Goal: Task Accomplishment & Management: Manage account settings

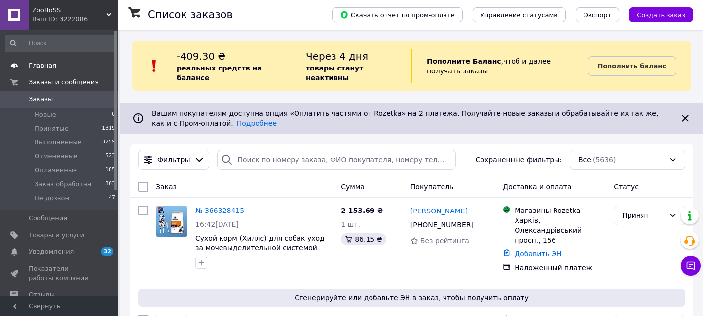
click at [44, 61] on link "Главная" at bounding box center [60, 65] width 121 height 17
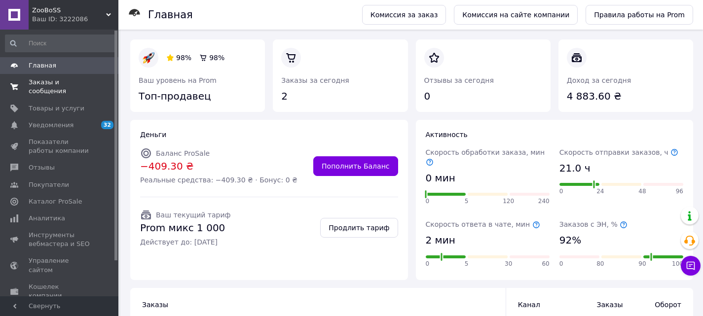
click at [53, 79] on span "Заказы и сообщения" at bounding box center [60, 87] width 63 height 18
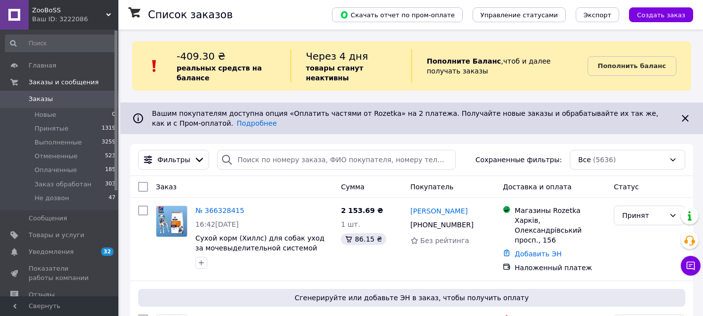
click at [54, 21] on div "Ваш ID: 3222086" at bounding box center [75, 19] width 86 height 9
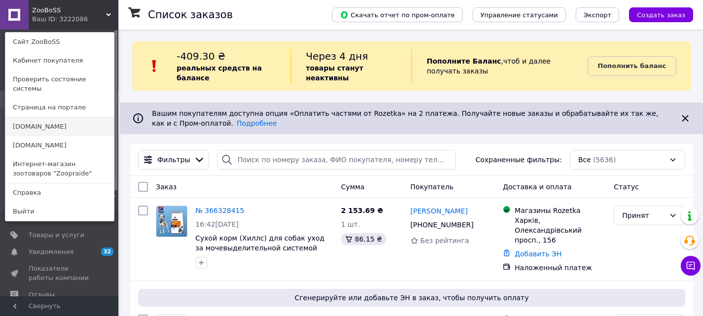
click at [36, 120] on link "[DOMAIN_NAME]" at bounding box center [59, 126] width 108 height 19
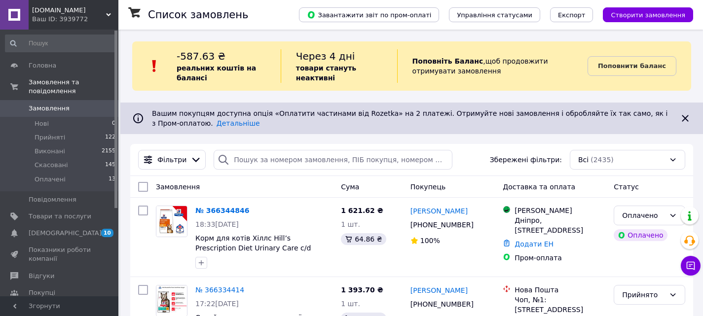
click at [100, 15] on div "Ваш ID: 3939772" at bounding box center [75, 19] width 86 height 9
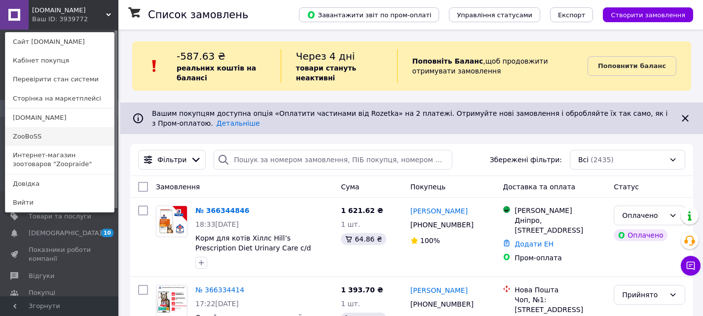
click at [35, 138] on link "ZooBoSS" at bounding box center [59, 136] width 108 height 19
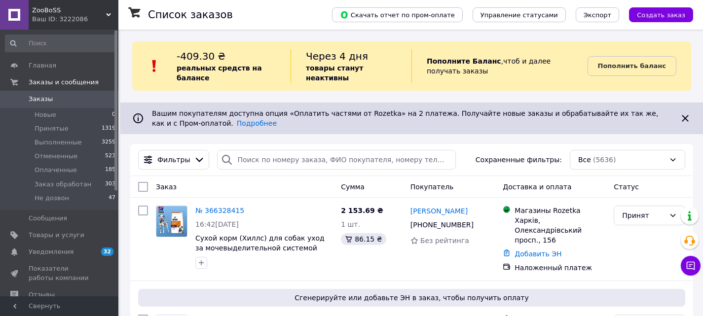
click at [80, 23] on div "Ваш ID: 3222086" at bounding box center [75, 19] width 86 height 9
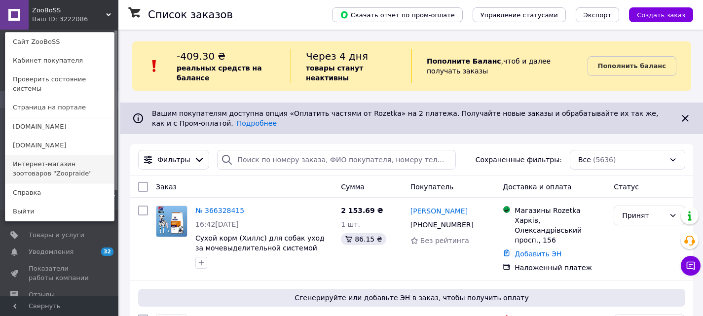
click at [39, 157] on link "Интернет-магазин зоотоваров "Zoopraide"" at bounding box center [59, 169] width 108 height 28
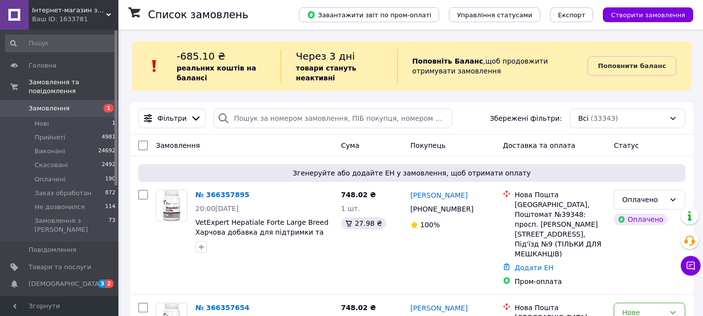
scroll to position [99, 0]
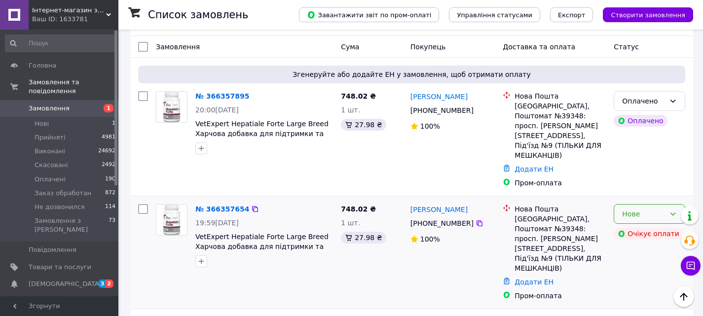
click at [632, 209] on div "Нове" at bounding box center [643, 214] width 43 height 11
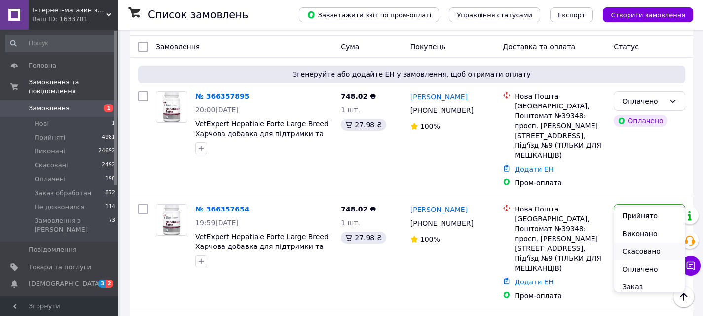
click at [637, 249] on li "Скасовано" at bounding box center [649, 252] width 71 height 18
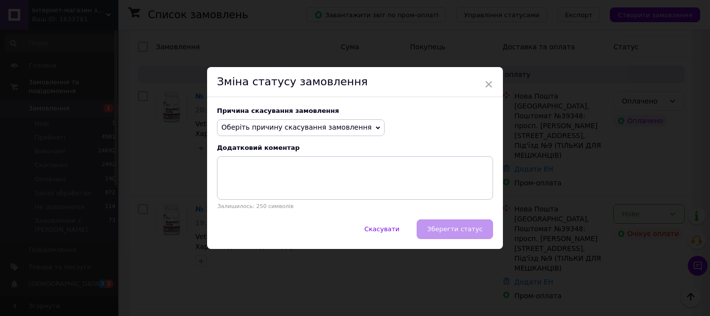
click at [299, 129] on span "Оберіть причину скасування замовлення" at bounding box center [296, 127] width 150 height 8
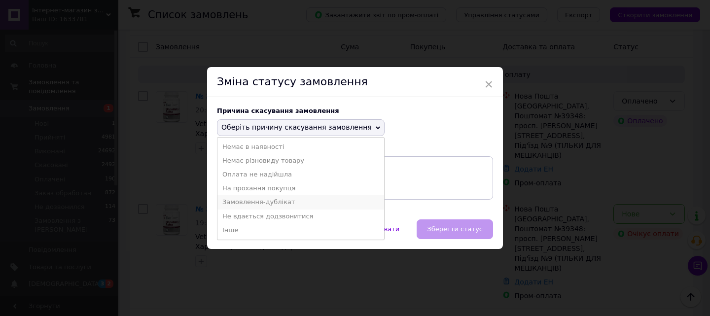
click at [304, 203] on li "Замовлення-дублікат" at bounding box center [300, 202] width 167 height 14
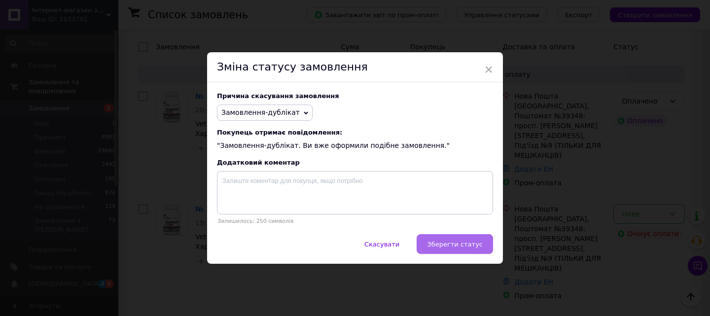
click at [441, 241] on button "Зберегти статус" at bounding box center [455, 244] width 76 height 20
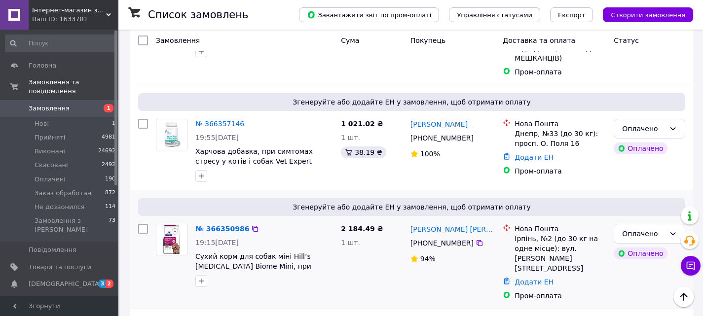
scroll to position [345, 0]
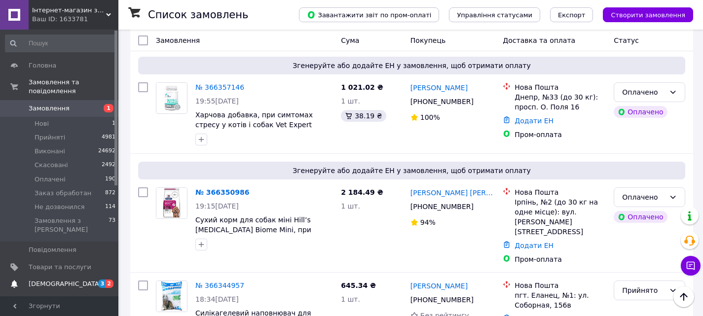
click at [93, 280] on span "3 2" at bounding box center [104, 284] width 27 height 9
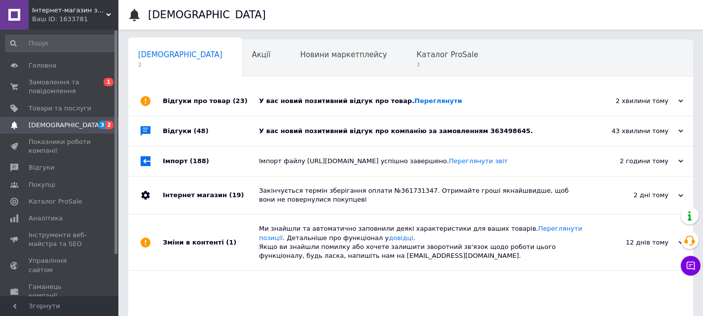
click at [240, 125] on div "Відгуки (48)" at bounding box center [211, 131] width 96 height 30
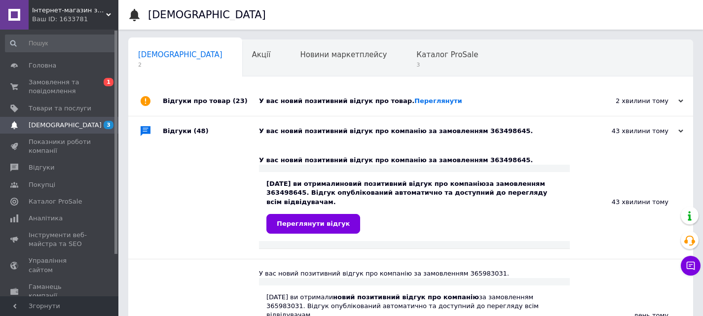
click at [243, 102] on div "Відгуки про товар (23)" at bounding box center [211, 101] width 96 height 30
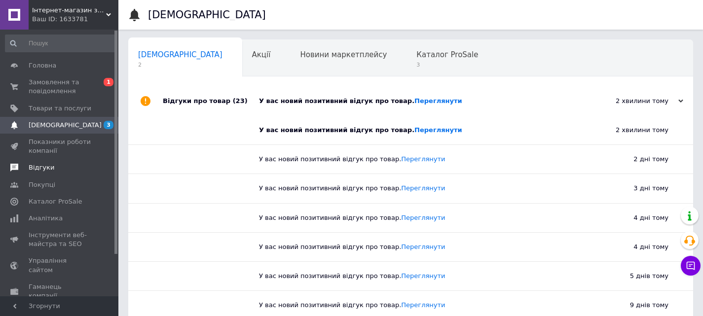
click at [39, 169] on span "Відгуки" at bounding box center [42, 167] width 26 height 9
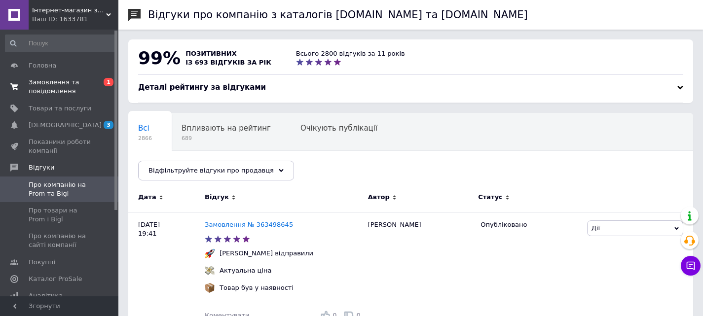
click at [42, 90] on span "Замовлення та повідомлення" at bounding box center [60, 87] width 63 height 18
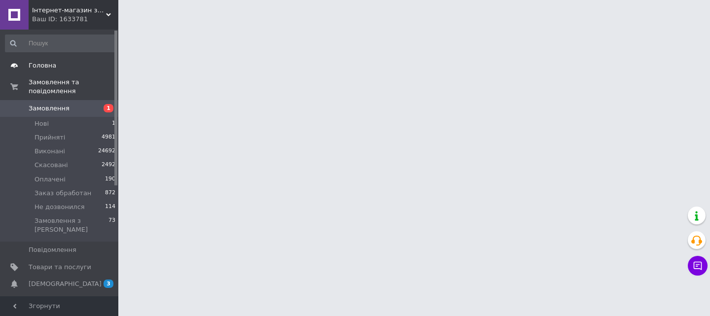
click at [37, 65] on span "Головна" at bounding box center [43, 65] width 28 height 9
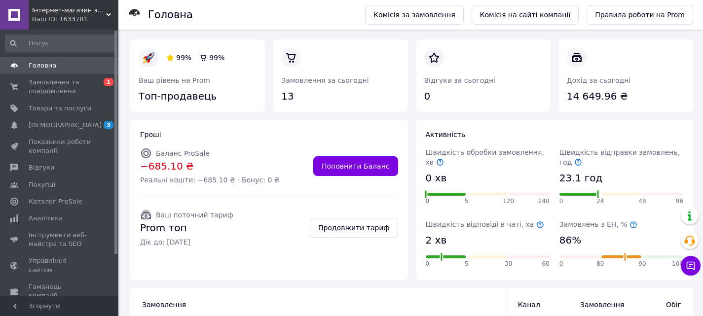
click at [93, 16] on div "Ваш ID: 1633781" at bounding box center [75, 19] width 86 height 9
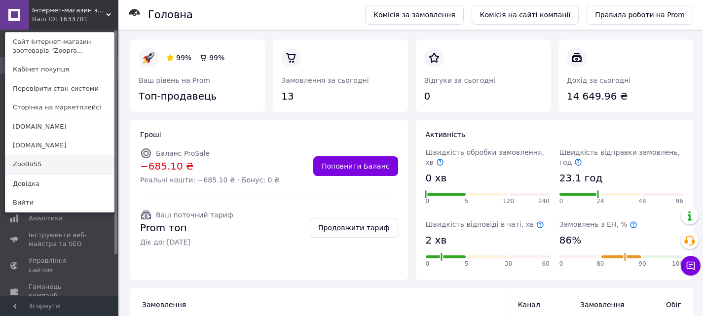
click at [48, 161] on link "ZooBoSS" at bounding box center [59, 164] width 108 height 19
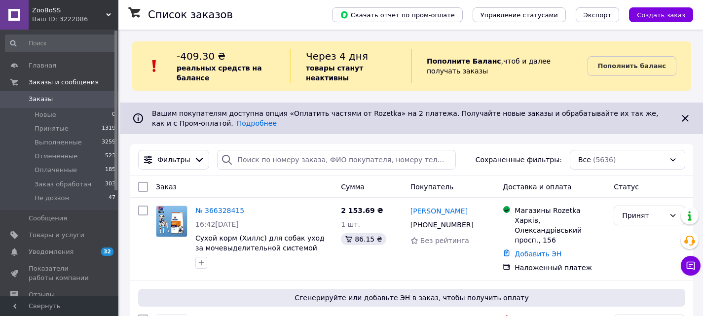
click at [66, 19] on div "Ваш ID: 3222086" at bounding box center [75, 19] width 86 height 9
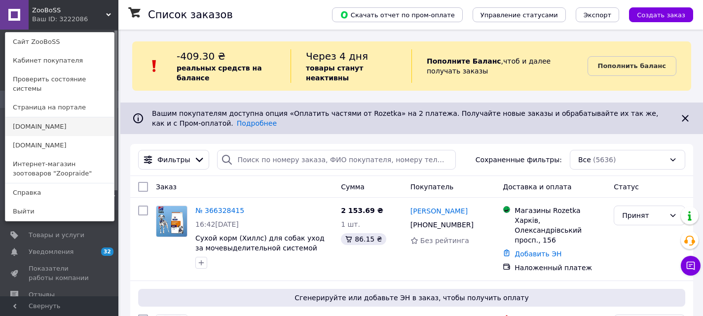
click at [42, 117] on link "[DOMAIN_NAME]" at bounding box center [59, 126] width 108 height 19
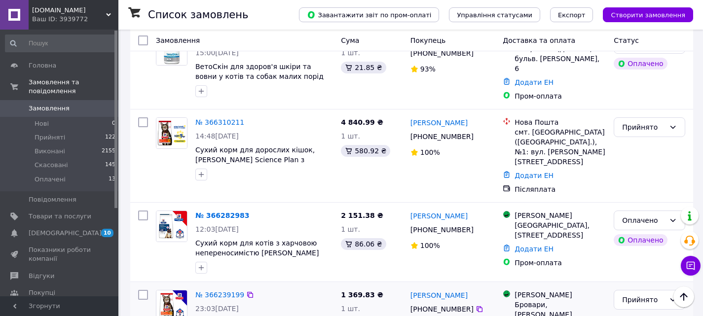
scroll to position [345, 0]
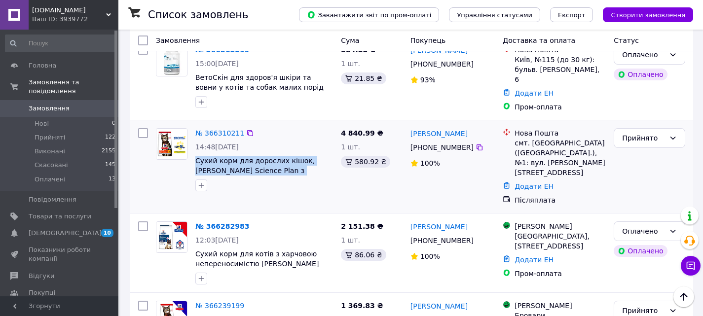
drag, startPoint x: 299, startPoint y: 170, endPoint x: 193, endPoint y: 158, distance: 106.7
click at [193, 158] on div "№ 366310211 14:48[DATE] Сухий корм для дорослих кішок, Hill's Science Plan з ку…" at bounding box center [263, 159] width 145 height 71
copy span "Сухий корм для дорослих кішок, [PERSON_NAME] Science Plan з куркою 15 кг Pan"
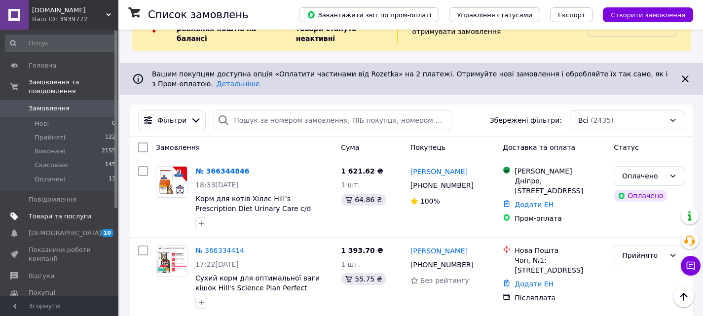
scroll to position [0, 0]
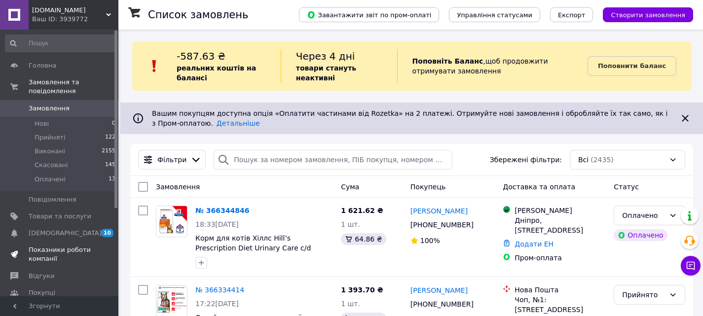
click at [37, 246] on span "Показники роботи компанії" at bounding box center [60, 255] width 63 height 18
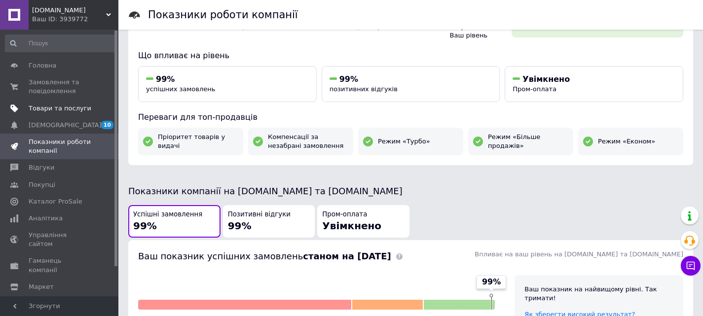
scroll to position [15, 0]
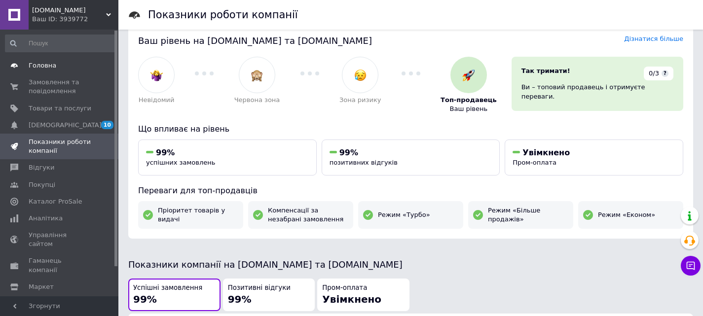
click at [36, 69] on span "Головна" at bounding box center [43, 65] width 28 height 9
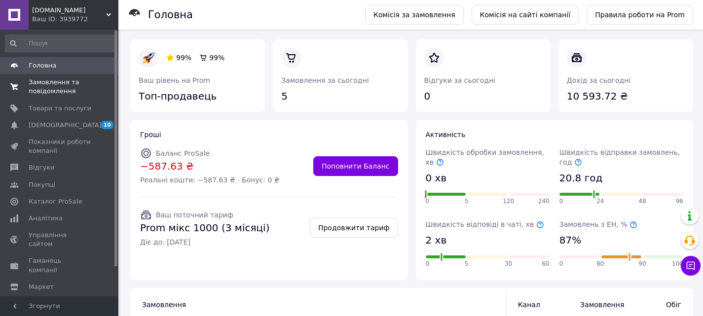
click at [49, 88] on span "Замовлення та повідомлення" at bounding box center [60, 87] width 63 height 18
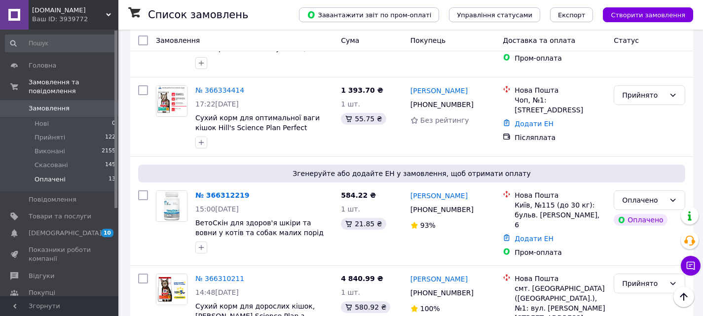
scroll to position [197, 0]
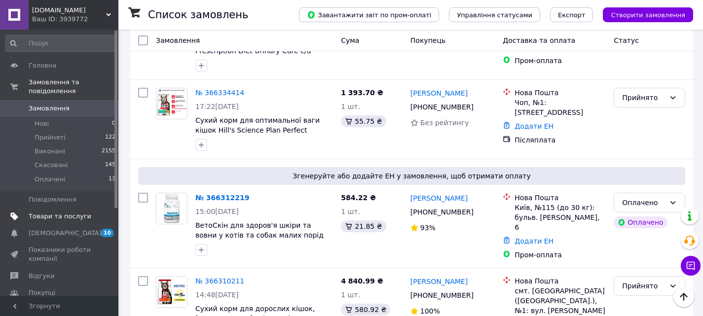
click at [43, 208] on link "Товари та послуги" at bounding box center [60, 216] width 121 height 17
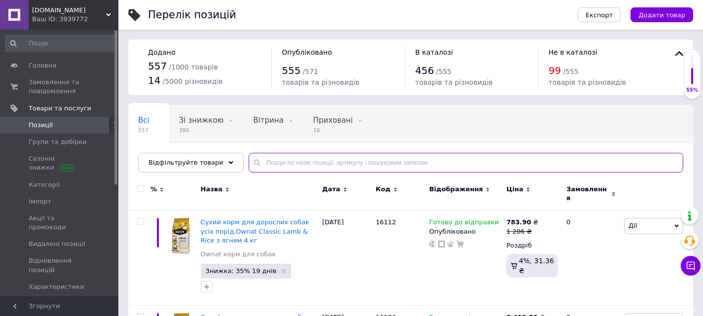
click at [367, 162] on input "text" at bounding box center [466, 163] width 434 height 20
paste input "32289"
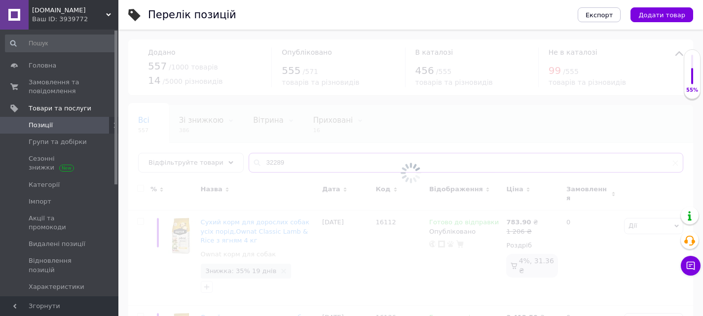
type input "32289"
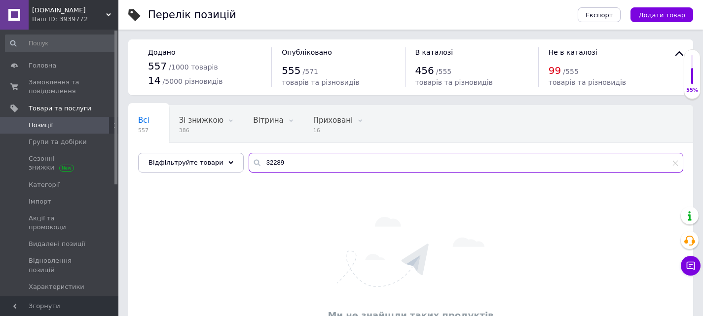
drag, startPoint x: 294, startPoint y: 169, endPoint x: 234, endPoint y: 161, distance: 60.7
click at [234, 161] on div "Всі 557 Зі знижкою 386 Видалити Редагувати Вітрина 0 Видалити Редагувати Прихов…" at bounding box center [410, 139] width 565 height 68
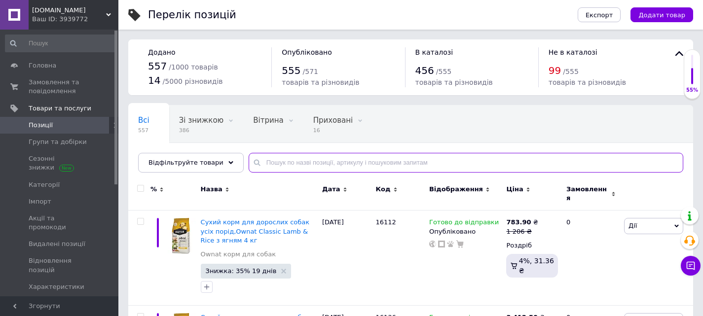
paste input "00309"
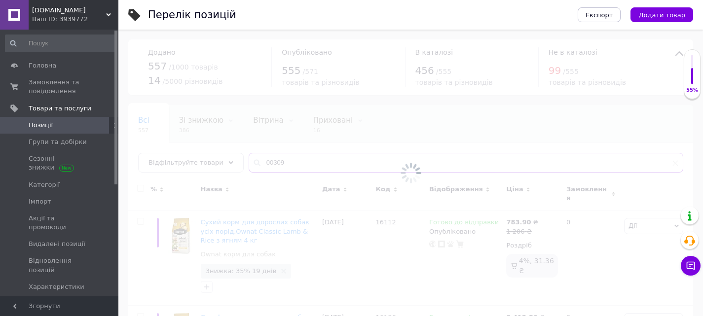
type input "00309"
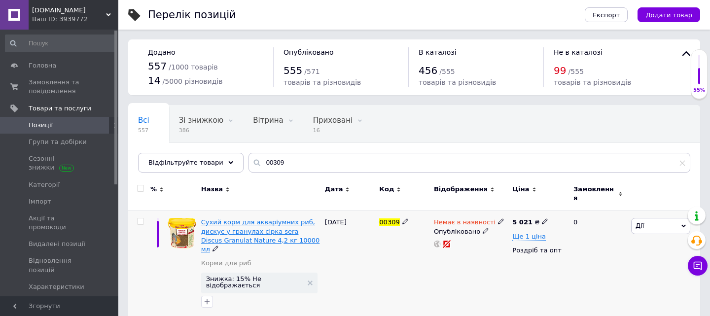
click at [240, 218] on span "Сухий корм для акваріумних риб, дискус у гранулах сірка sera Discus Granulat Na…" at bounding box center [260, 235] width 119 height 35
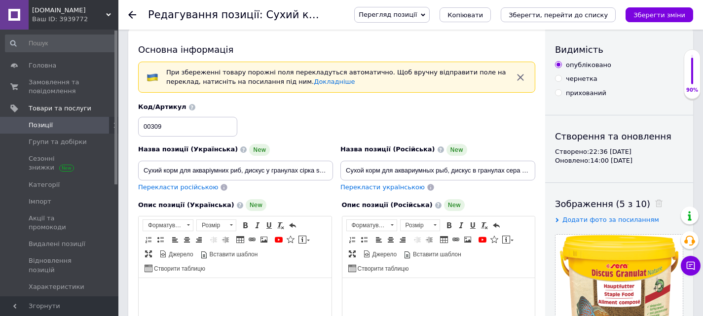
scroll to position [148, 0]
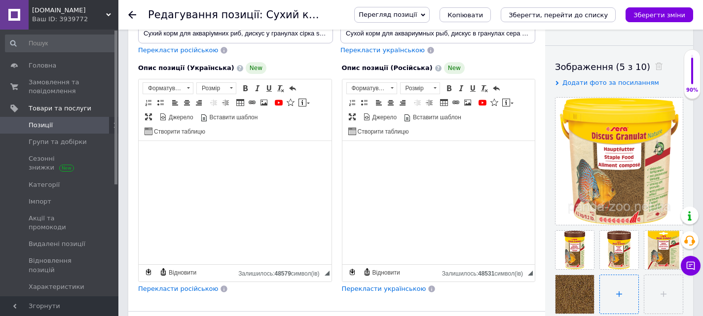
click at [625, 289] on input "file" at bounding box center [619, 294] width 38 height 38
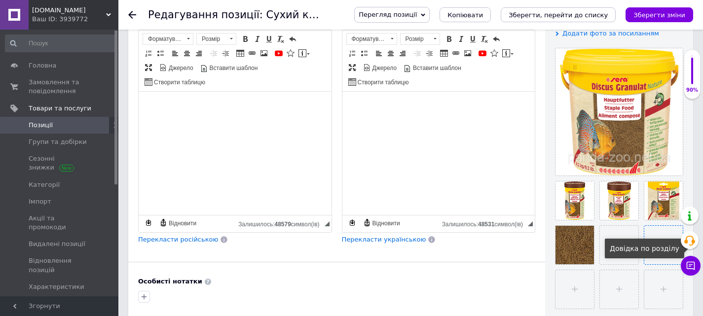
scroll to position [247, 0]
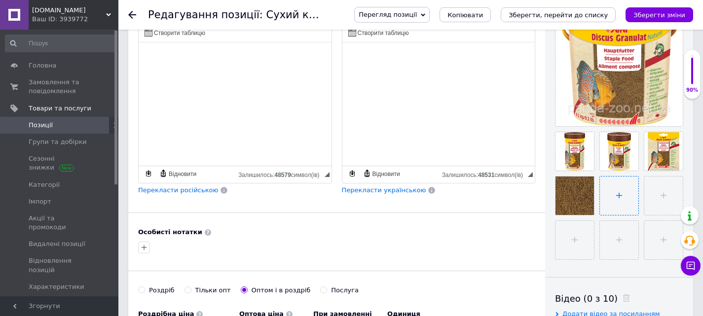
click at [610, 196] on input "file" at bounding box center [619, 196] width 38 height 38
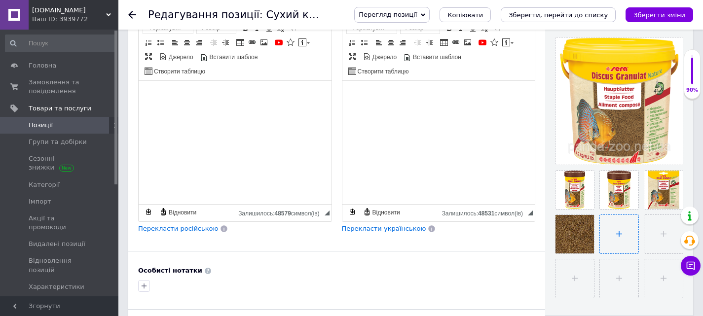
scroll to position [197, 0]
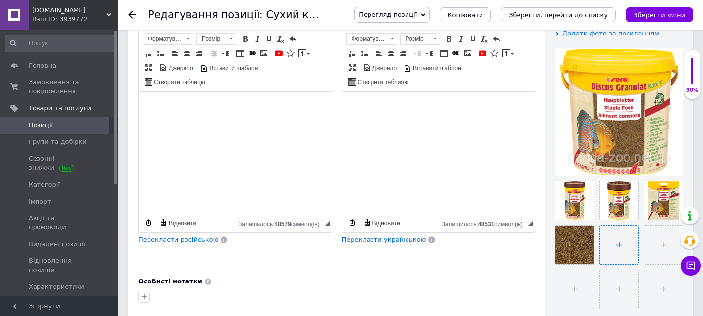
type input "C:\fakepath\csm_49347-04001942552714a001bhx0101_f1f185df1a[1].png"
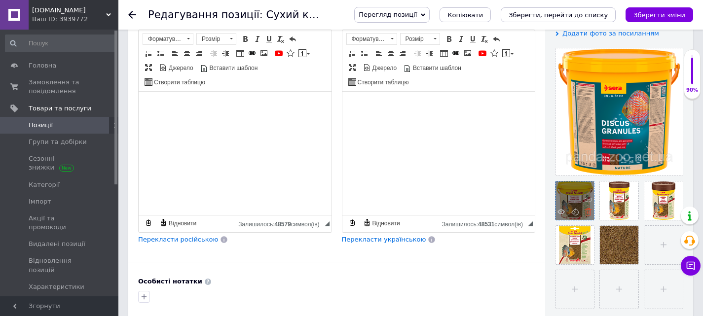
click at [585, 214] on icon at bounding box center [587, 211] width 7 height 7
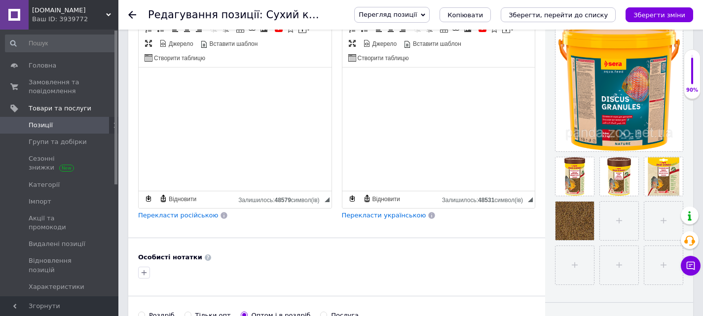
scroll to position [247, 0]
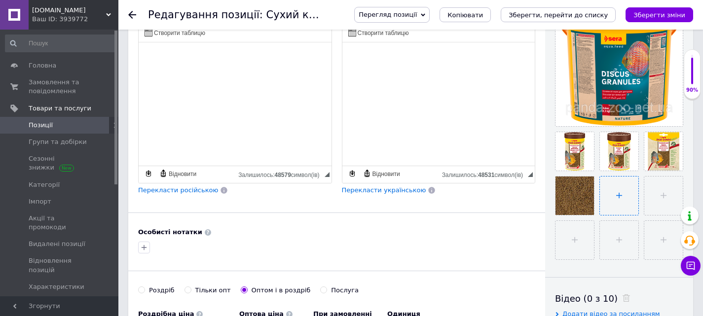
click at [622, 192] on input "file" at bounding box center [619, 196] width 38 height 38
type input "C:\fakepath\csm_49346-04001942552684a001bhx0101_481dc7078e[1].png"
click at [587, 163] on use at bounding box center [587, 162] width 7 height 7
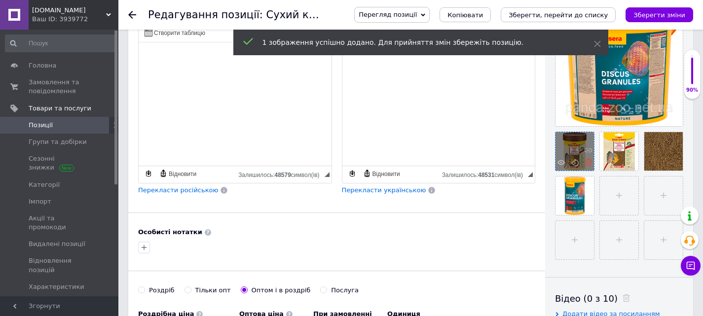
click at [589, 165] on icon at bounding box center [587, 162] width 7 height 7
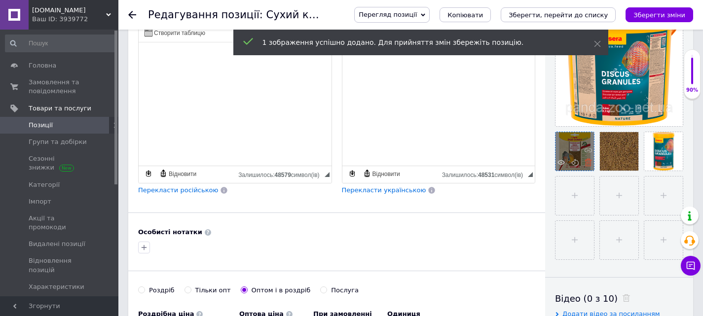
click at [587, 165] on use at bounding box center [587, 162] width 7 height 7
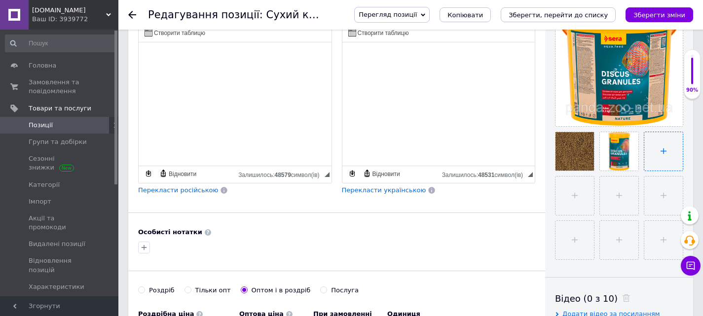
click at [661, 148] on input "file" at bounding box center [663, 151] width 38 height 38
type input "C:\fakepath\csm_49345-04001942552585a001bhx0101_ece251740d[1].png"
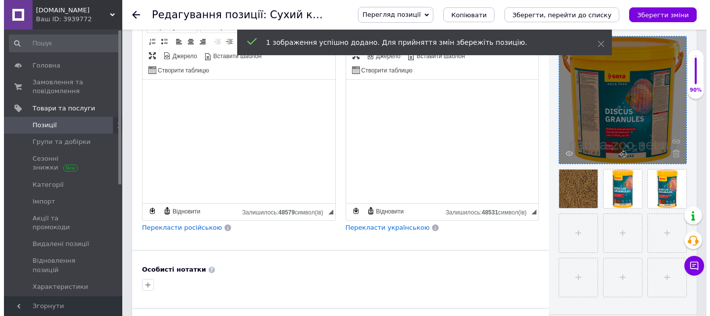
scroll to position [197, 0]
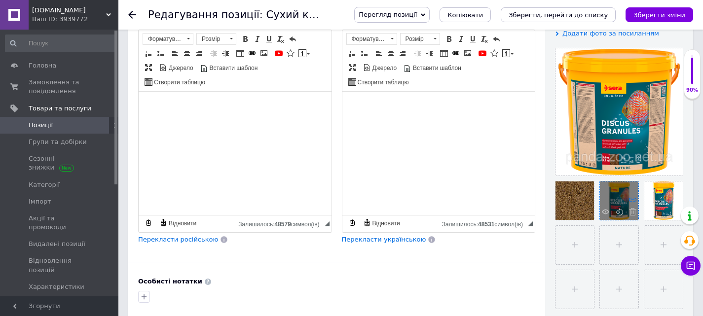
click at [632, 201] on icon at bounding box center [632, 199] width 7 height 7
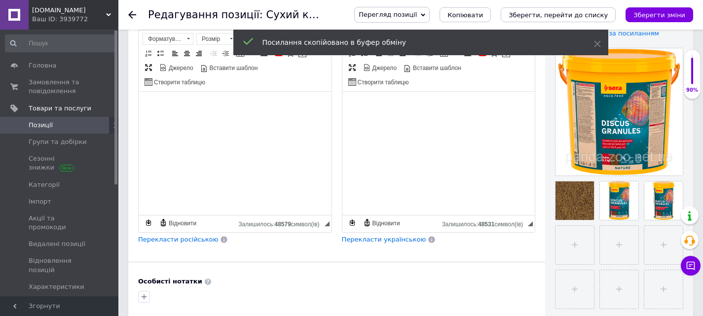
select select
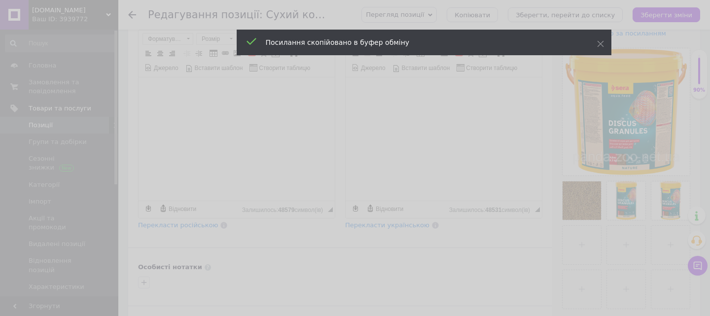
type input "https://images.prom.ua/3008919253_3008919253.jpg?PIMAGE_ID=3008919253"
type input "228"
type input "372"
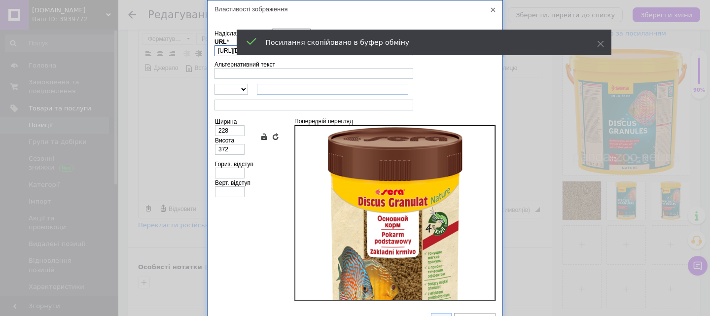
paste input "6879381641_w1280_h1280_csm_49346_04001942552684a001bhx0101_481dc7078e1.png?fres…"
type input "https://images.prom.ua/6879381641_w1280_h1280_csm_49346_04001942552684a001bhx01…"
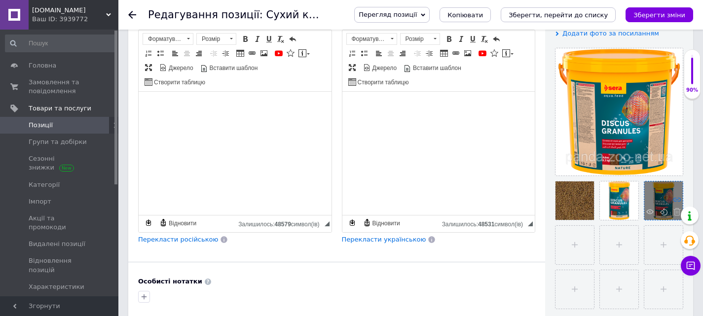
click at [679, 200] on icon at bounding box center [676, 199] width 7 height 7
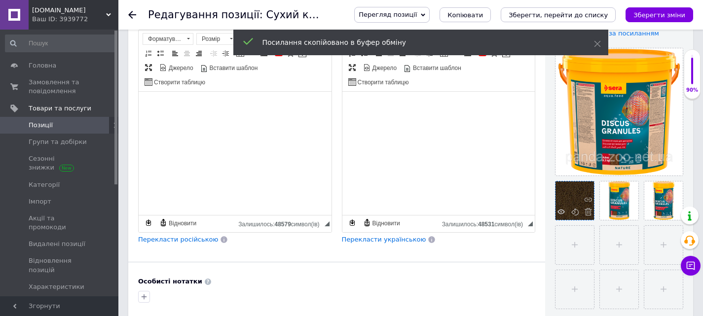
select select
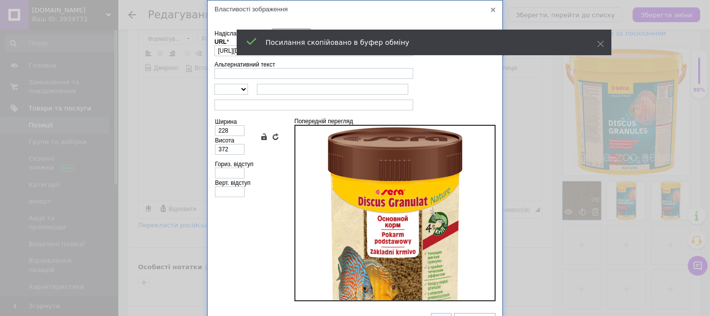
scroll to position [0, 20]
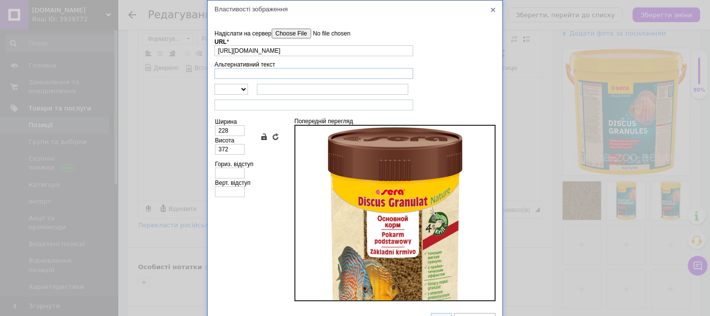
type input "https://images.prom.ua/6879382541_w1280_h1280_csm_49345_04001942552585a001bhx01…"
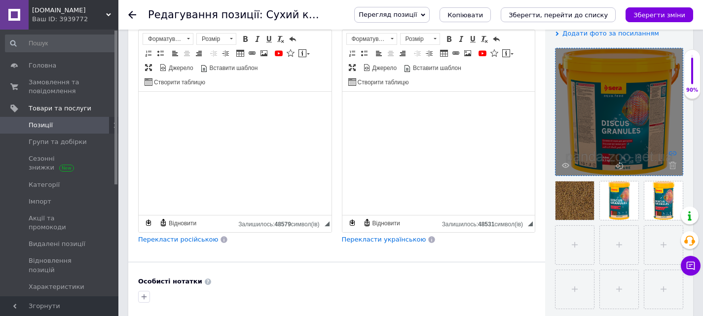
click at [672, 152] on icon at bounding box center [672, 152] width 7 height 7
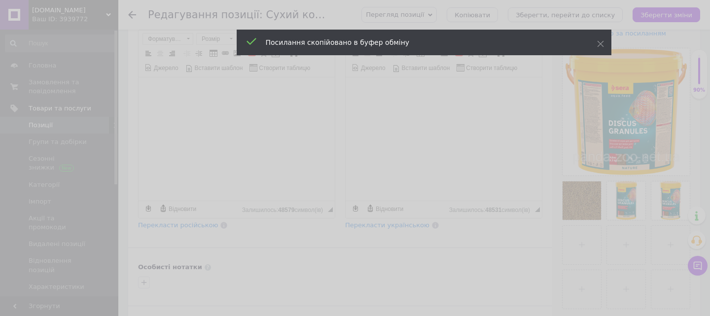
type input "https://images.prom.ua/3008919913_3008919913.jpg?PIMAGE_ID=3008919913"
type input "202"
type input "216"
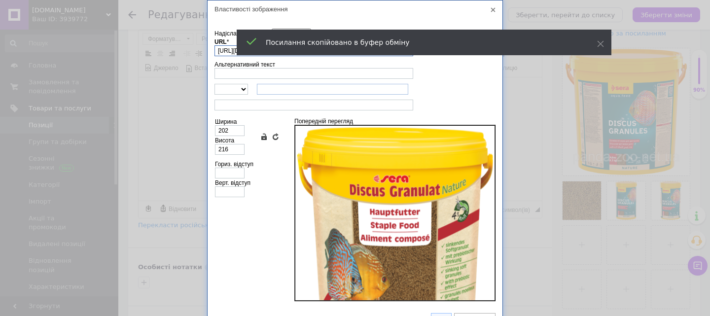
paste input "6879380195_w1280_h1280_csm_49347_04001942552714a001bhx0101_f1f185df1a1.png?fres…"
type input "https://images.prom.ua/6879380195_w1280_h1280_csm_49347_04001942552714a001bhx01…"
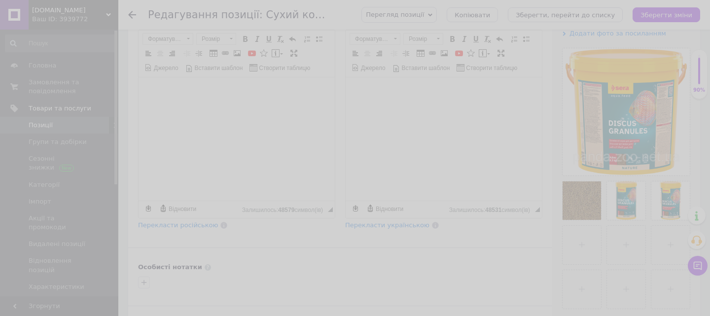
type input "https://images.prom.ua/3008919913_3008919913.jpg?PIMAGE_ID=3008919913"
type input "202"
type input "216"
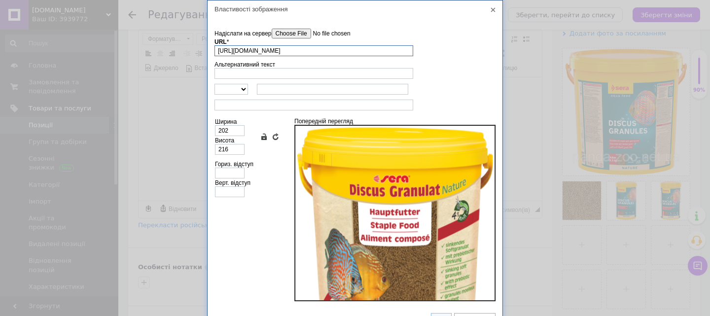
paste input "6879380195_w1280_h1280_csm_49347_04001942552714a001bhx0101_f1f185df1a1.png?fres…"
type input "https://images.prom.ua/6879380195_w1280_h1280_csm_49347_04001942552714a001bhx01…"
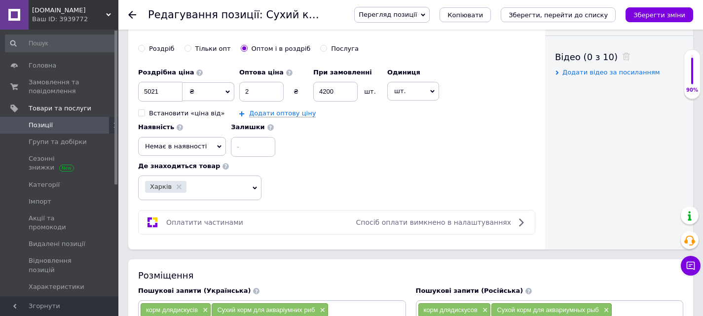
scroll to position [493, 0]
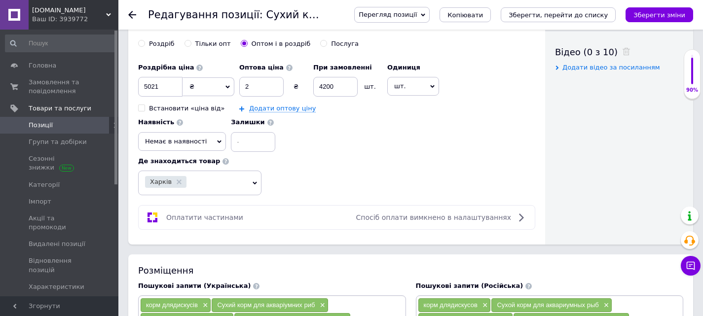
click at [184, 140] on span "Немає в наявності" at bounding box center [176, 141] width 62 height 7
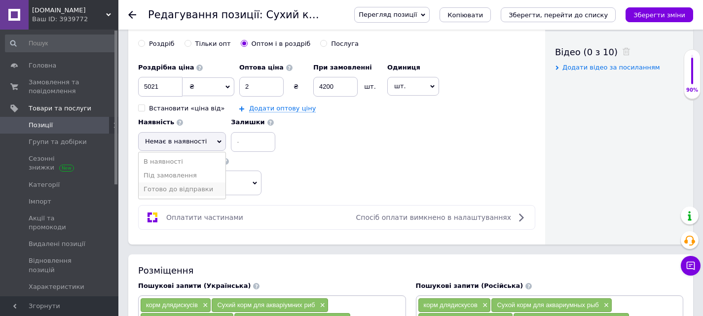
drag, startPoint x: 182, startPoint y: 194, endPoint x: 192, endPoint y: 184, distance: 13.9
click at [182, 194] on li "Готово до відправки" at bounding box center [182, 189] width 87 height 14
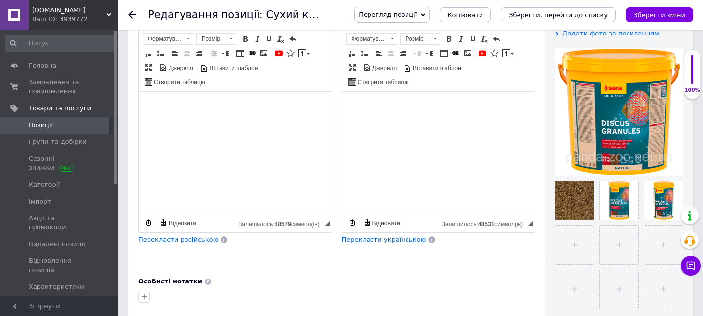
scroll to position [0, 0]
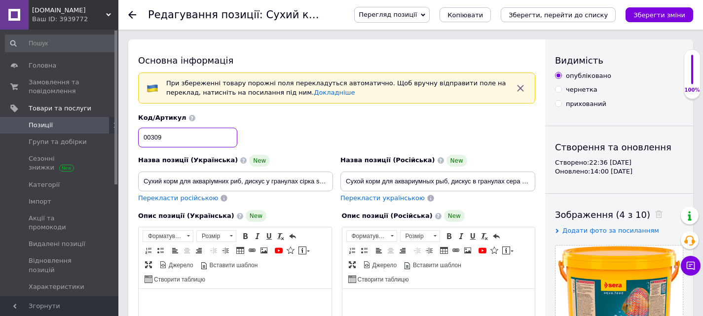
drag, startPoint x: 185, startPoint y: 139, endPoint x: 125, endPoint y: 126, distance: 61.0
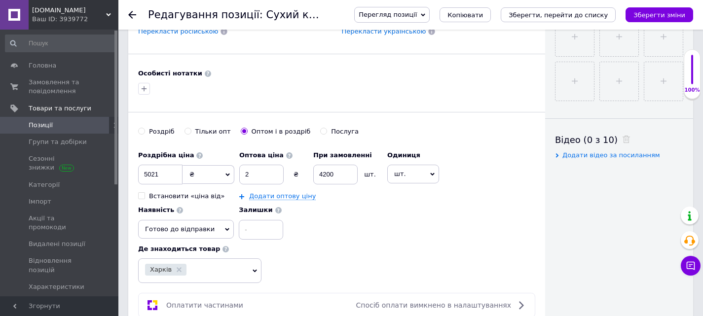
scroll to position [444, 0]
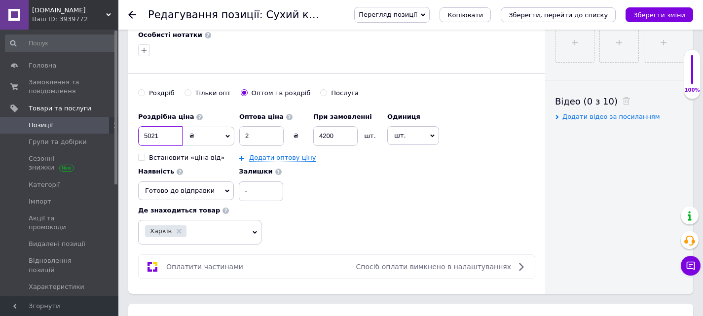
drag, startPoint x: 159, startPoint y: 132, endPoint x: 148, endPoint y: 133, distance: 10.9
click at [148, 133] on input "5021" at bounding box center [160, 136] width 44 height 20
type input "5912"
click at [368, 185] on div "Роздрібна ціна 5912 ₴ $ EUR CHF GBP ¥ PLN ₸ MDL HUF KGS CNY TRY KRW lei Встанов…" at bounding box center [336, 155] width 397 height 94
drag, startPoint x: 347, startPoint y: 141, endPoint x: 304, endPoint y: 136, distance: 43.2
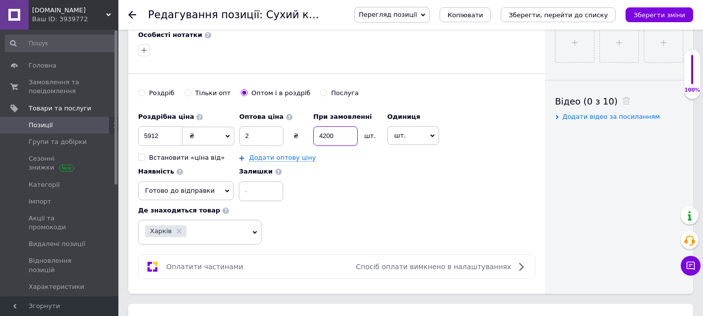
click at [305, 137] on div "Оптова ціна 2 ₴ При замовленні 4200 шт." at bounding box center [310, 127] width 143 height 38
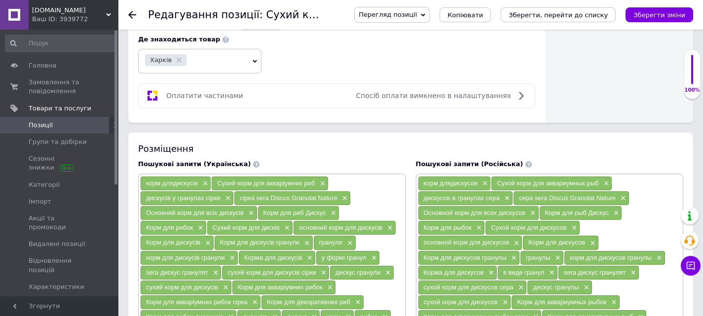
scroll to position [542, 0]
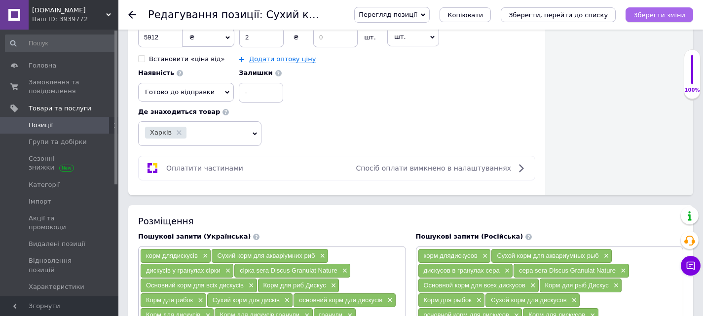
click at [676, 13] on icon "Зберегти зміни" at bounding box center [659, 14] width 52 height 7
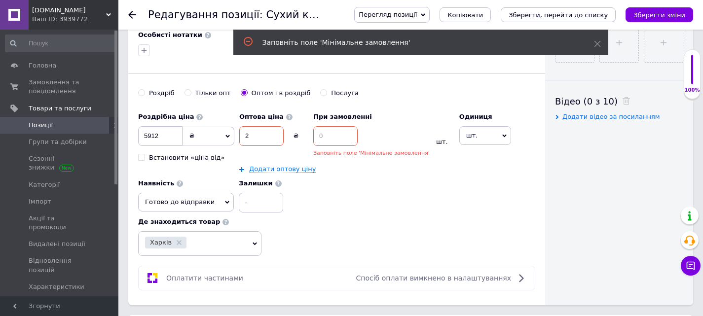
scroll to position [439, 0]
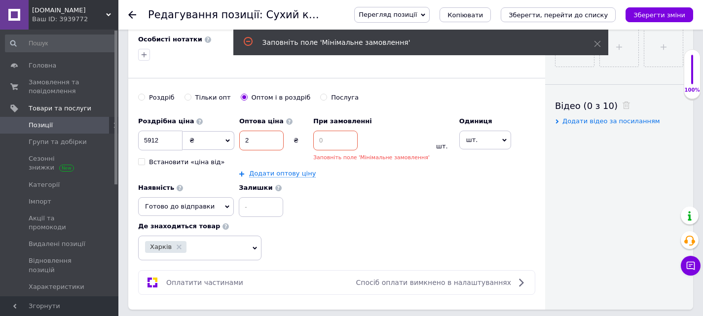
click at [330, 138] on input at bounding box center [335, 141] width 44 height 20
type input "5600"
click at [659, 13] on icon "Зберегти зміни" at bounding box center [659, 14] width 52 height 7
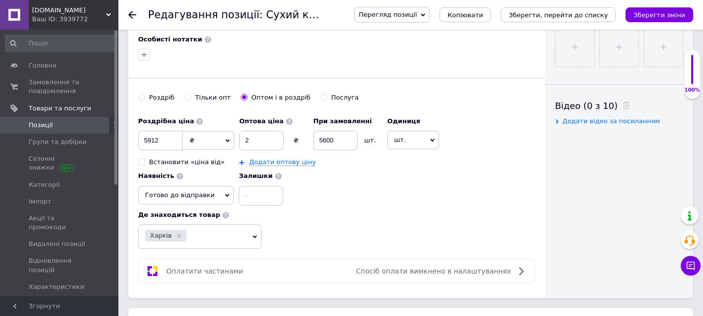
click at [152, 102] on div "Роздріб" at bounding box center [162, 97] width 26 height 9
click at [144, 100] on input "Роздріб" at bounding box center [141, 97] width 6 height 6
radio input "true"
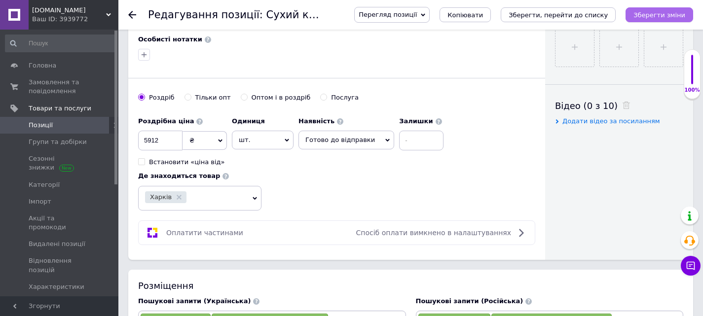
click at [657, 18] on icon "Зберегти зміни" at bounding box center [659, 14] width 52 height 7
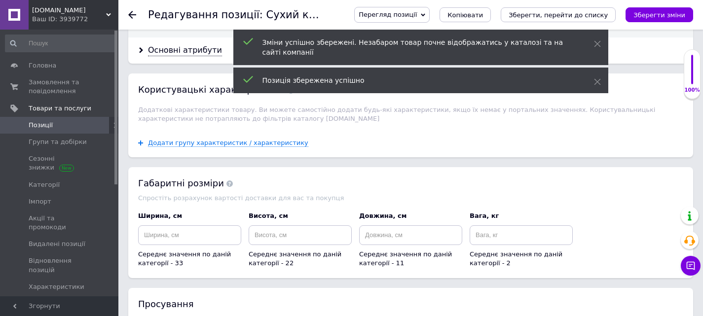
scroll to position [1327, 0]
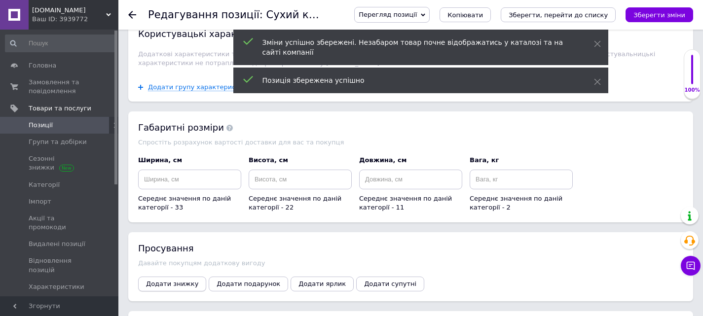
click at [155, 277] on button "Додати знижку" at bounding box center [172, 284] width 68 height 15
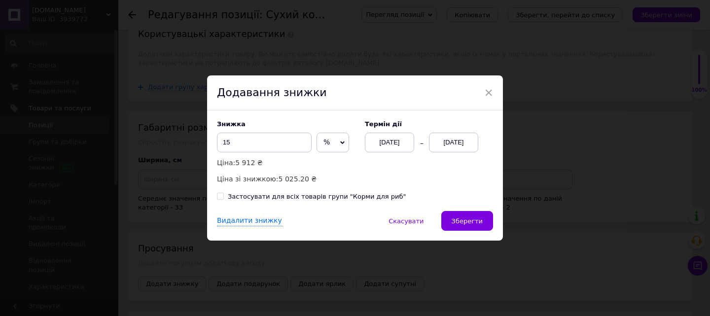
click at [452, 144] on div "12.10.2025" at bounding box center [453, 143] width 49 height 20
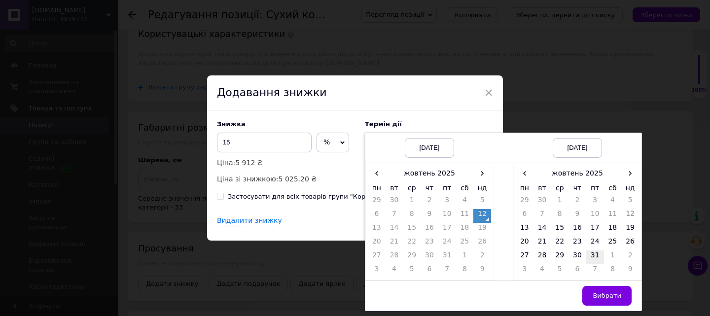
click at [597, 257] on td "31" at bounding box center [595, 258] width 18 height 14
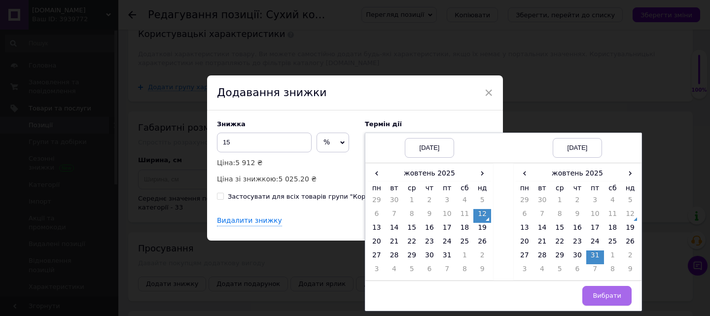
drag, startPoint x: 607, startPoint y: 294, endPoint x: 593, endPoint y: 285, distance: 17.1
click at [607, 294] on span "Вибрати" at bounding box center [607, 295] width 29 height 7
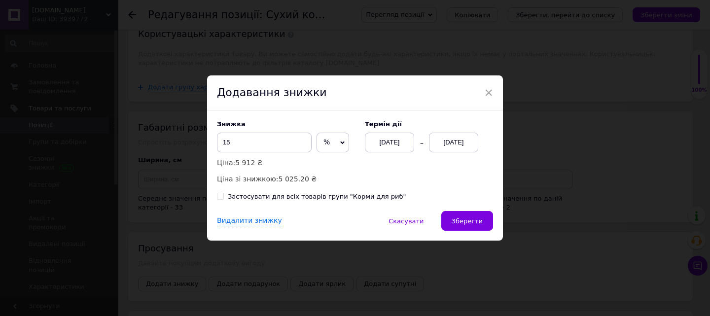
click at [467, 223] on span "Зберегти" at bounding box center [467, 220] width 31 height 7
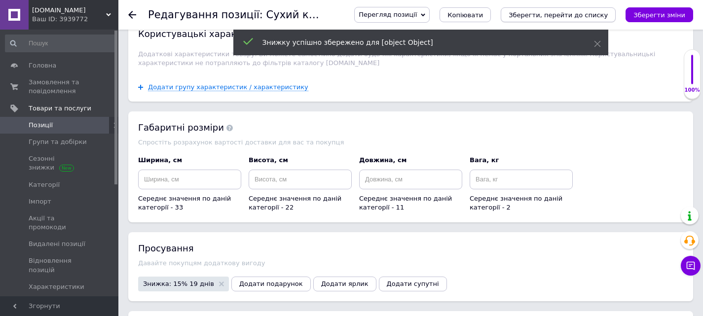
click at [548, 18] on icon "Зберегти, перейти до списку" at bounding box center [557, 14] width 99 height 7
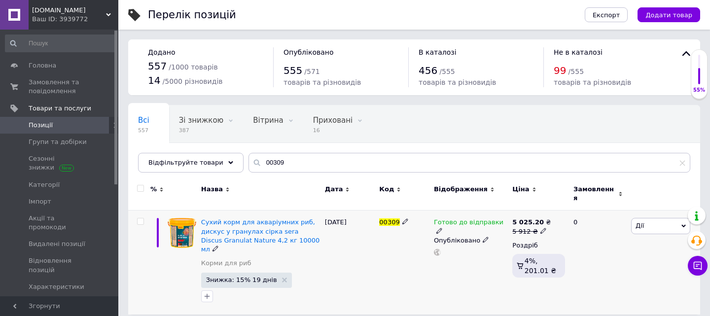
click at [140, 218] on input "checkbox" at bounding box center [140, 221] width 6 height 6
checkbox input "true"
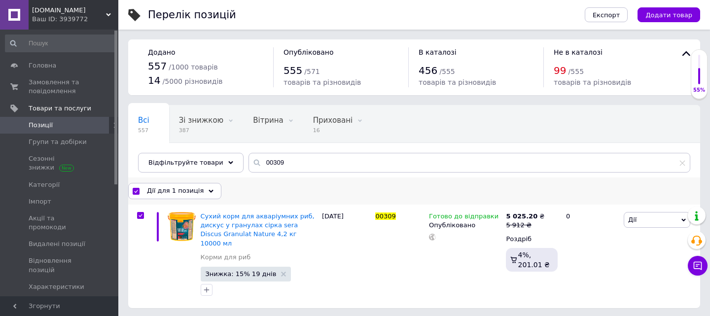
click at [196, 183] on div "Дії для 1 позиція Вибрати усі 1 позиція Вибрані всі 1 позиція Скасувати обрані …" at bounding box center [414, 191] width 572 height 27
click at [200, 194] on div "Дії для 1 позиція" at bounding box center [174, 191] width 93 height 16
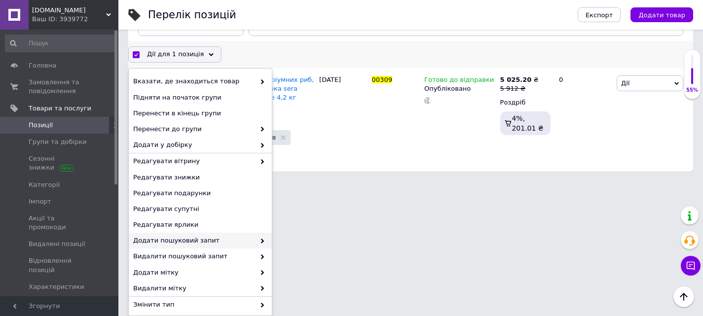
scroll to position [98, 0]
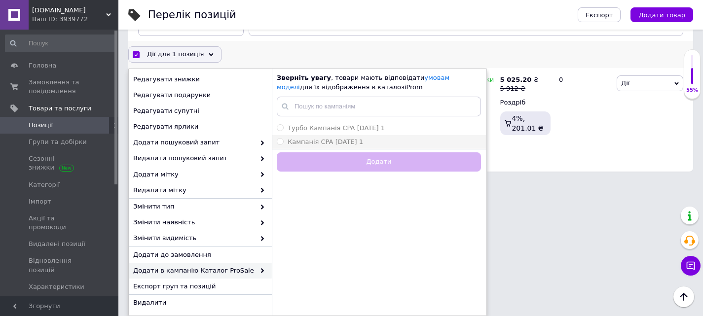
click at [350, 142] on span "Кампанія CPA 12.10.2025 1" at bounding box center [324, 141] width 75 height 7
click at [283, 142] on input "Кампанія CPA 12.10.2025 1" at bounding box center [280, 141] width 6 height 6
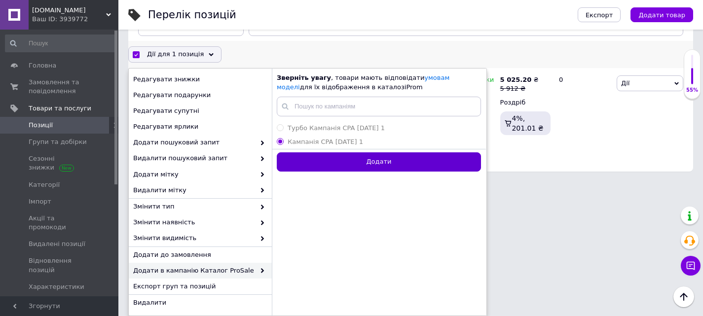
click at [344, 160] on button "Додати" at bounding box center [379, 161] width 204 height 19
radio input "false"
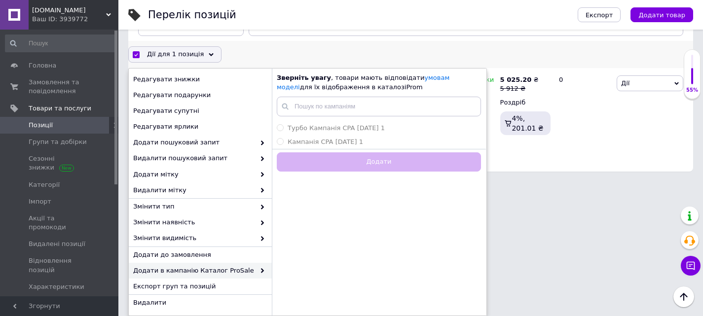
checkbox input "false"
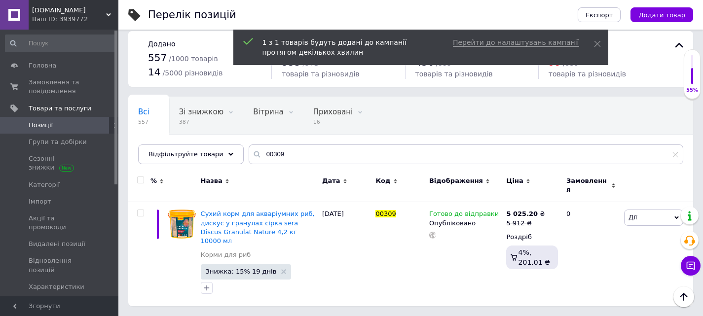
scroll to position [0, 0]
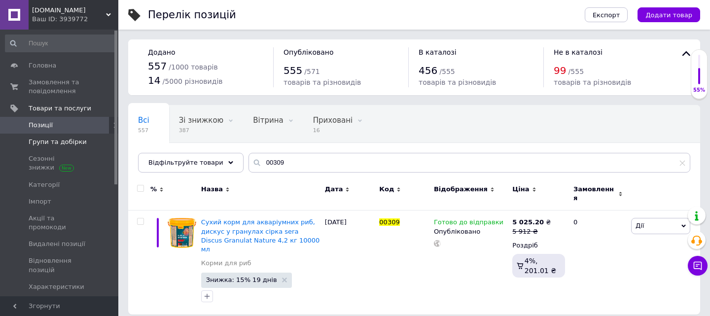
click at [45, 139] on span "Групи та добірки" at bounding box center [58, 142] width 58 height 9
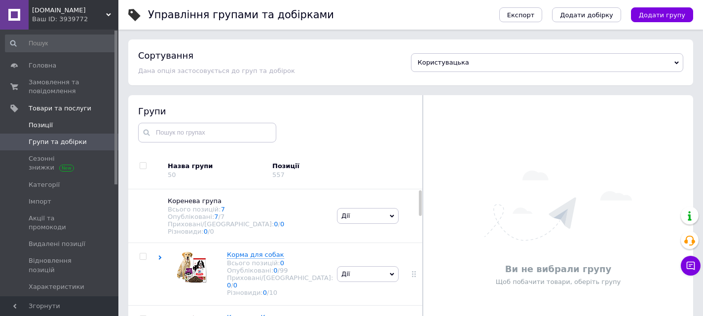
click at [48, 126] on span "Позиції" at bounding box center [41, 125] width 24 height 9
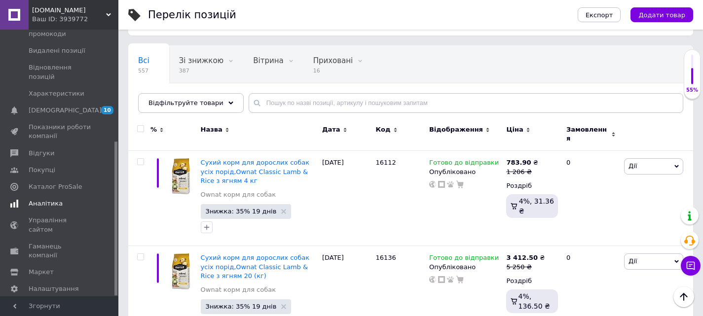
scroll to position [49, 0]
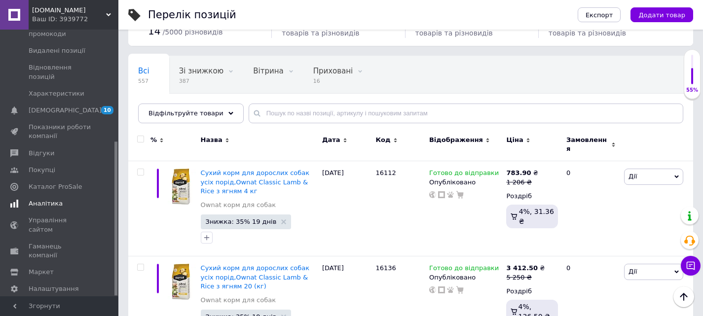
click at [34, 199] on span "Аналітика" at bounding box center [46, 203] width 34 height 9
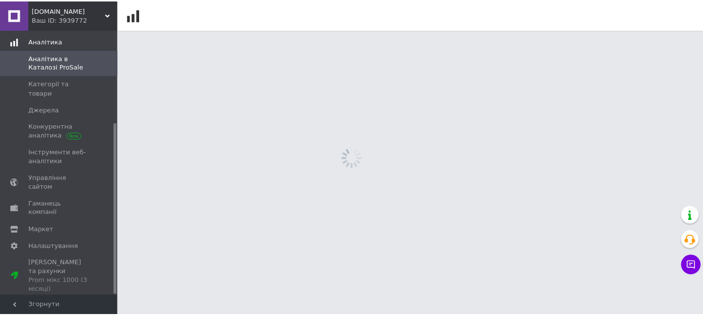
scroll to position [144, 0]
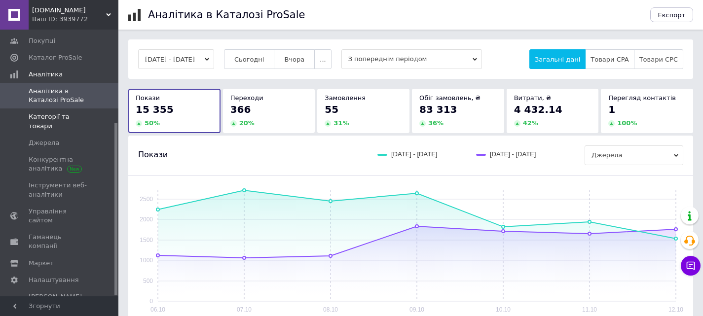
click at [47, 118] on span "Категорії та товари" at bounding box center [60, 121] width 63 height 18
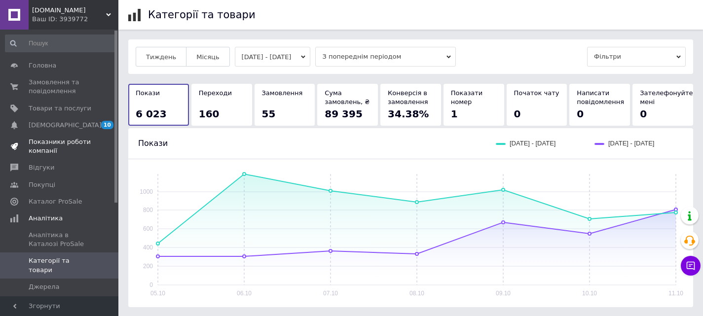
click at [40, 149] on span "Показники роботи компанії" at bounding box center [60, 147] width 63 height 18
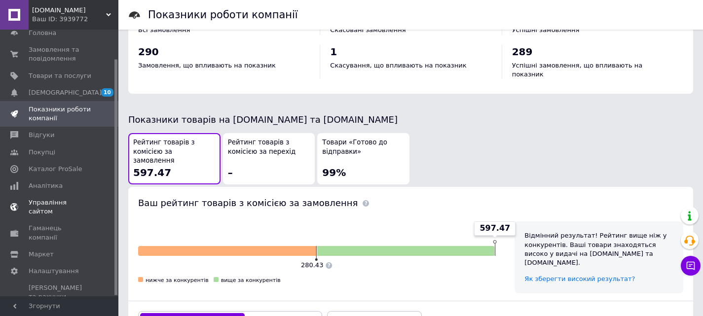
scroll to position [508, 0]
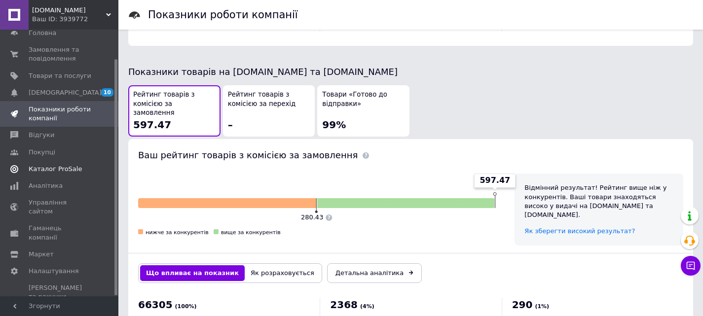
click at [38, 171] on span "Каталог ProSale" at bounding box center [55, 169] width 53 height 9
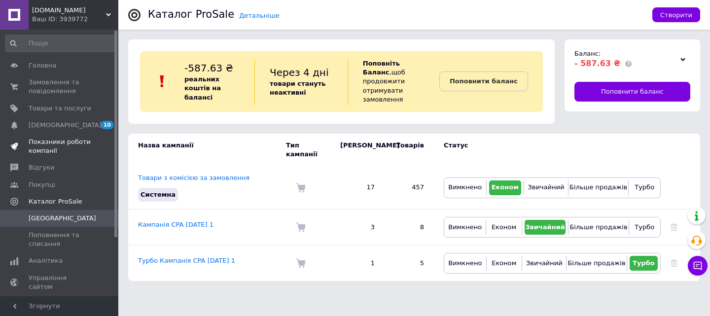
click at [42, 135] on link "Показники роботи компанії" at bounding box center [60, 147] width 121 height 26
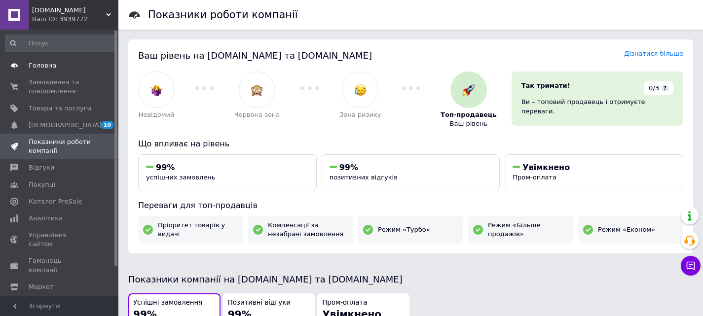
click at [40, 70] on link "Головна" at bounding box center [60, 65] width 121 height 17
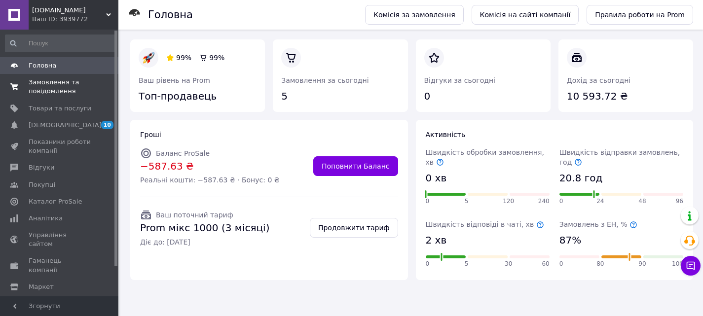
click at [36, 93] on span "Замовлення та повідомлення" at bounding box center [60, 87] width 63 height 18
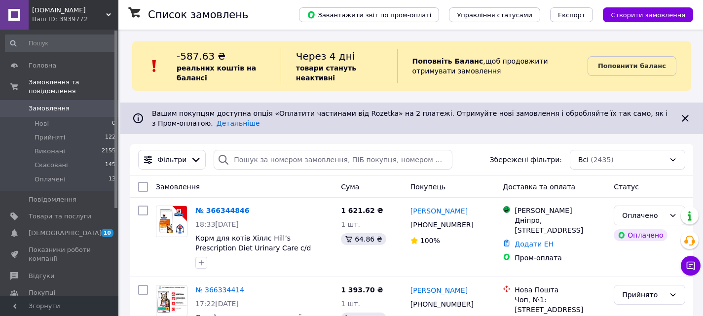
click at [71, 12] on span "[DOMAIN_NAME]" at bounding box center [69, 10] width 74 height 9
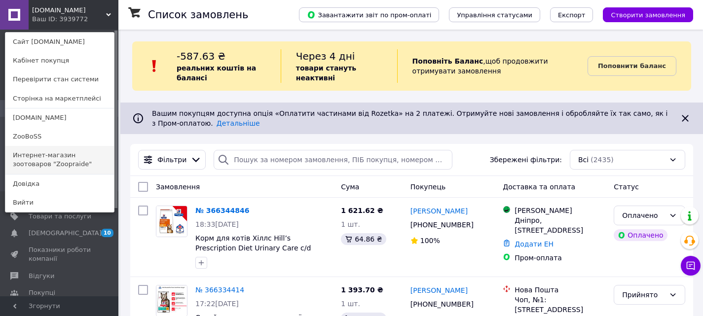
click at [39, 156] on link "Интернет-магазин зоотоваров "Zoopraide"" at bounding box center [59, 160] width 108 height 28
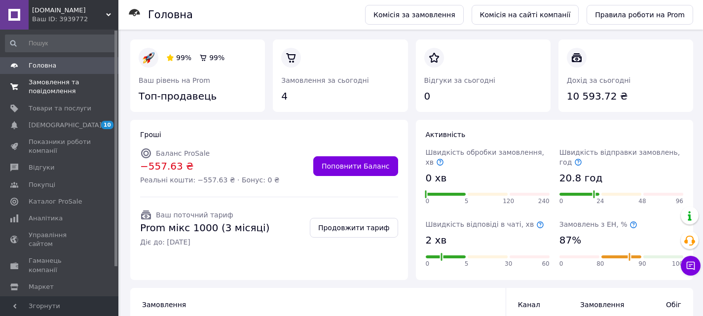
click at [58, 89] on span "Замовлення та повідомлення" at bounding box center [60, 87] width 63 height 18
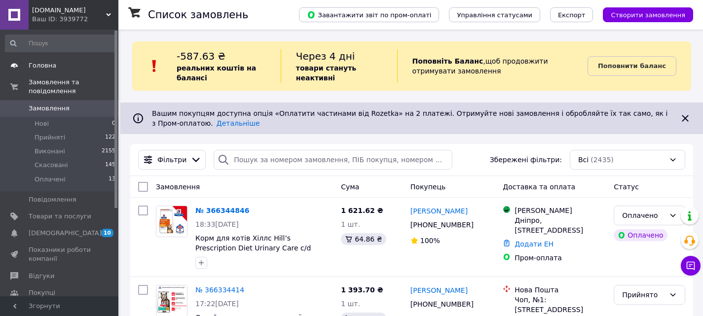
click at [36, 66] on span "Головна" at bounding box center [43, 65] width 28 height 9
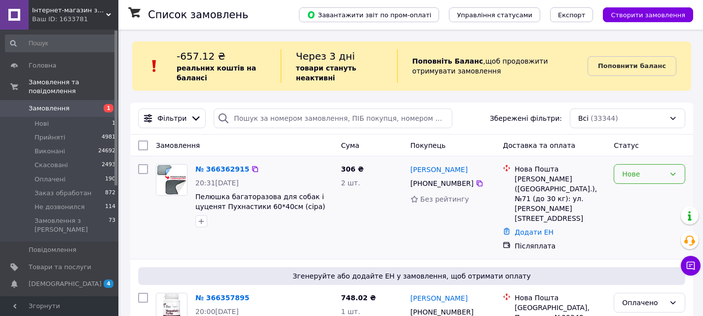
click at [641, 179] on div "Нове" at bounding box center [643, 174] width 43 height 11
click at [638, 199] on li "Прийнято" at bounding box center [649, 196] width 71 height 18
click at [80, 24] on div "Інтернет-магазин зоотоварів "Zoopraide" Ваш ID: 1633781" at bounding box center [74, 15] width 90 height 30
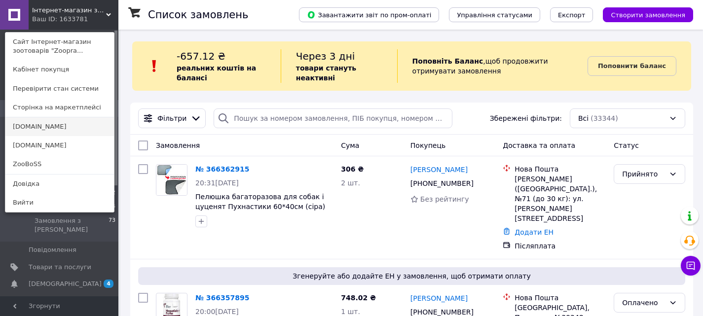
click at [66, 127] on link "[DOMAIN_NAME]" at bounding box center [59, 126] width 108 height 19
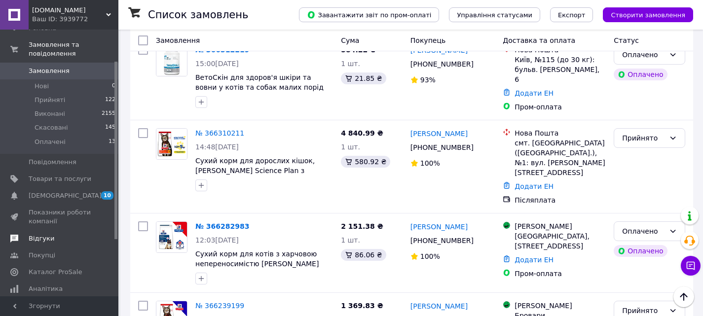
scroll to position [49, 0]
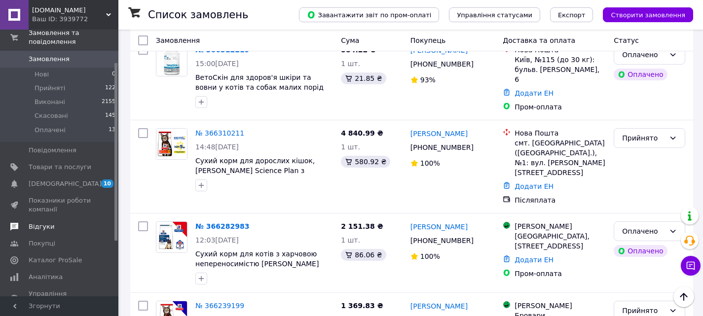
click at [45, 222] on span "Відгуки" at bounding box center [42, 226] width 26 height 9
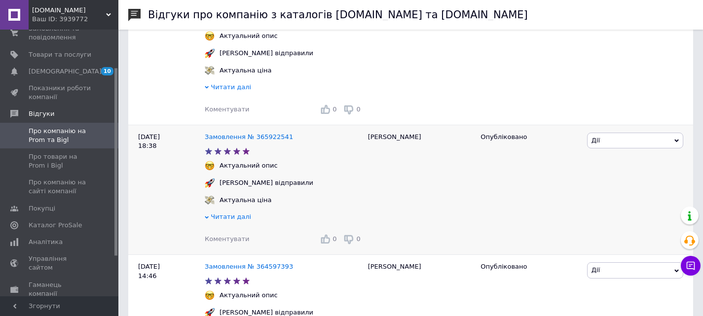
scroll to position [296, 0]
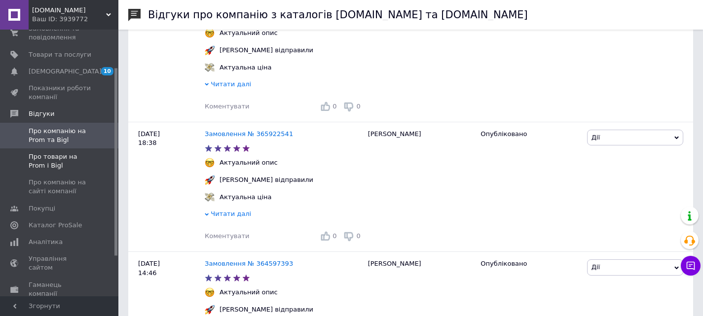
click at [32, 159] on span "Про товари на Prom і Bigl" at bounding box center [60, 161] width 63 height 18
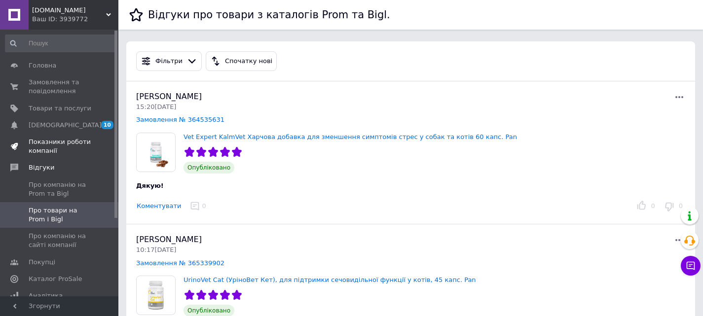
click at [43, 142] on span "Показники роботи компанії" at bounding box center [60, 147] width 63 height 18
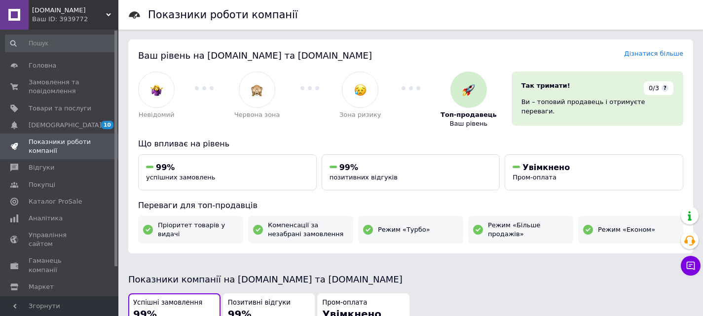
click at [73, 23] on div "Ваш ID: 3939772" at bounding box center [75, 19] width 86 height 9
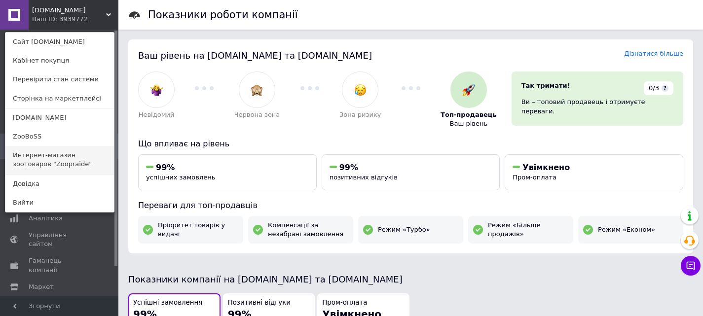
click at [52, 157] on link "Интернет-магазин зоотоваров "Zoopraide"" at bounding box center [59, 160] width 108 height 28
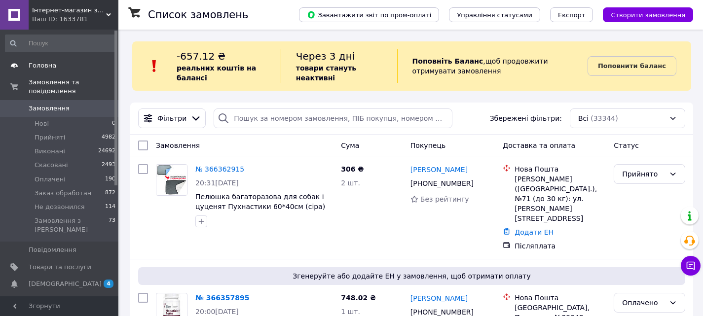
click at [28, 65] on span at bounding box center [14, 65] width 29 height 9
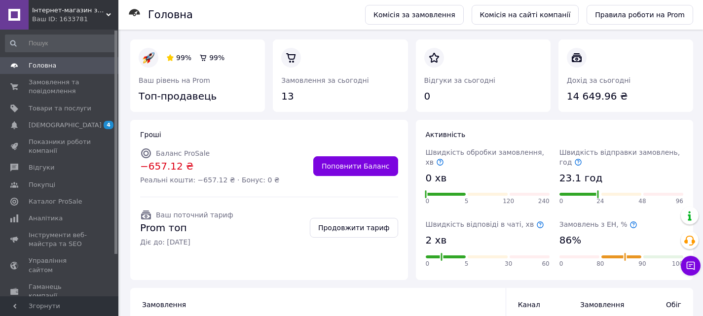
click at [54, 15] on div "Ваш ID: 1633781" at bounding box center [75, 19] width 86 height 9
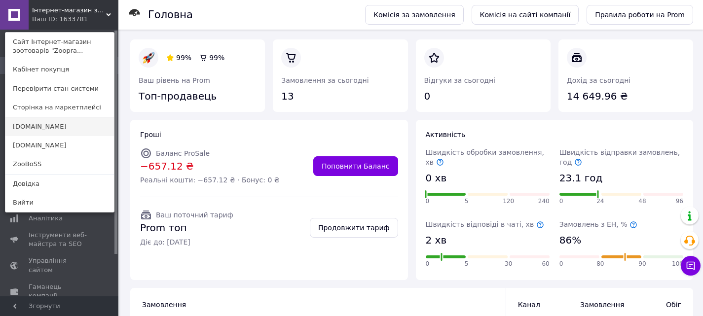
click at [42, 129] on link "[DOMAIN_NAME]" at bounding box center [59, 126] width 108 height 19
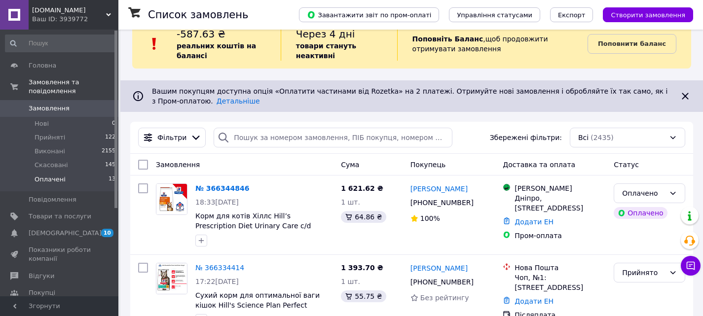
scroll to position [49, 0]
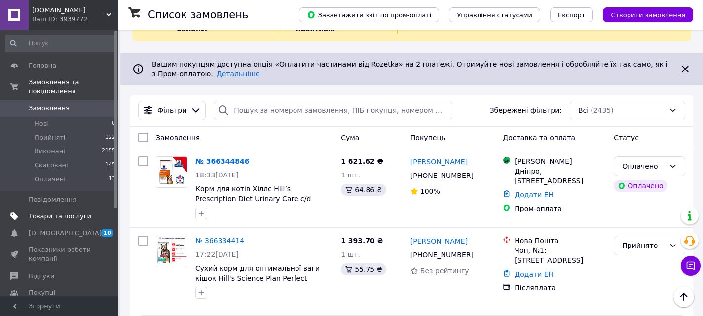
click at [42, 212] on span "Товари та послуги" at bounding box center [60, 216] width 63 height 9
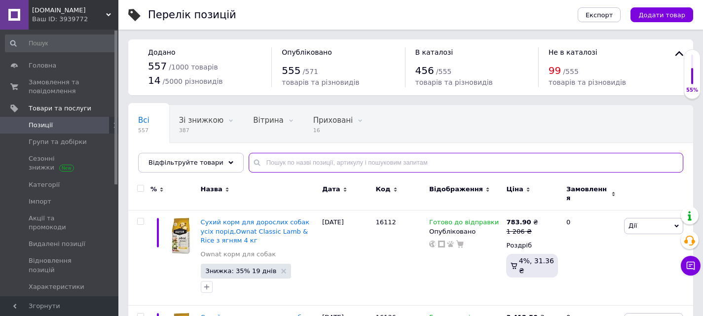
click at [328, 163] on input "text" at bounding box center [466, 163] width 434 height 20
paste input "32289"
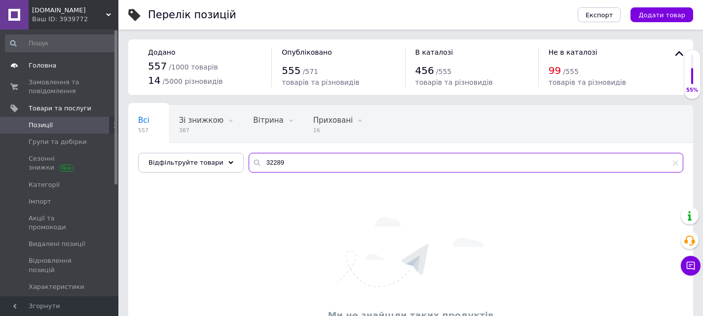
type input "32289"
click at [49, 71] on link "Головна" at bounding box center [60, 65] width 121 height 17
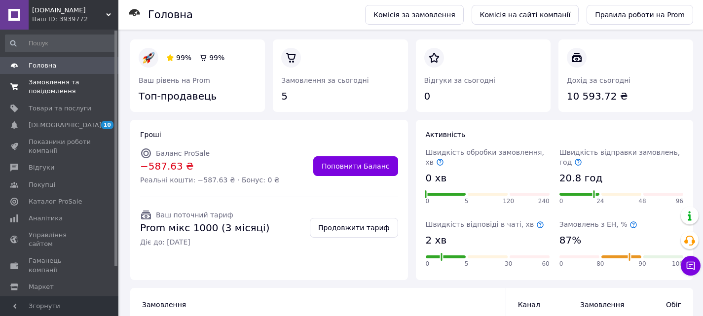
click at [39, 89] on span "Замовлення та повідомлення" at bounding box center [60, 87] width 63 height 18
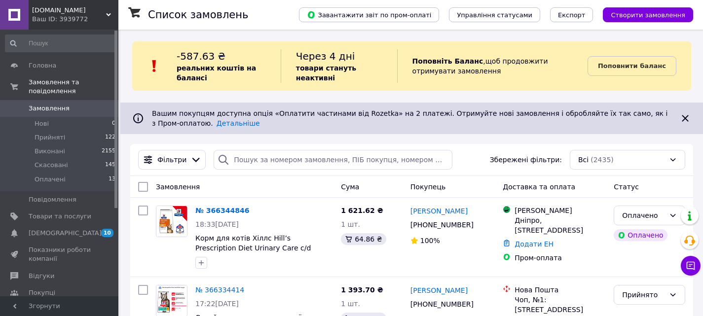
click at [88, 21] on div "Ваш ID: 3939772" at bounding box center [75, 19] width 86 height 9
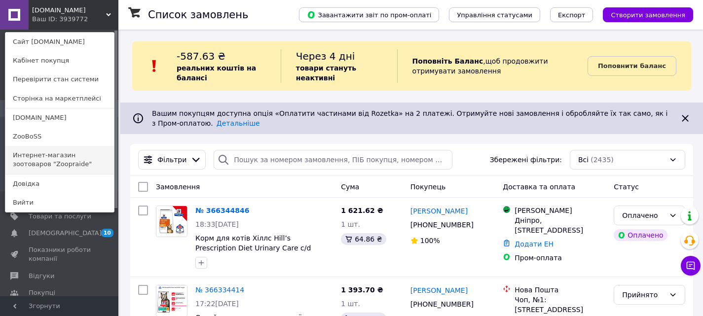
click at [51, 155] on link "Интернет-магазин зоотоваров "Zoopraide"" at bounding box center [59, 160] width 108 height 28
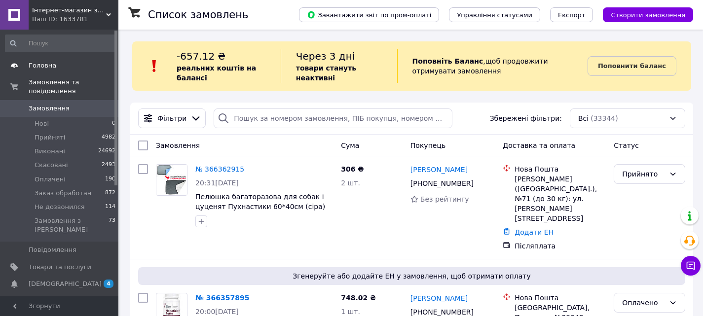
click at [41, 71] on link "Головна" at bounding box center [60, 65] width 121 height 17
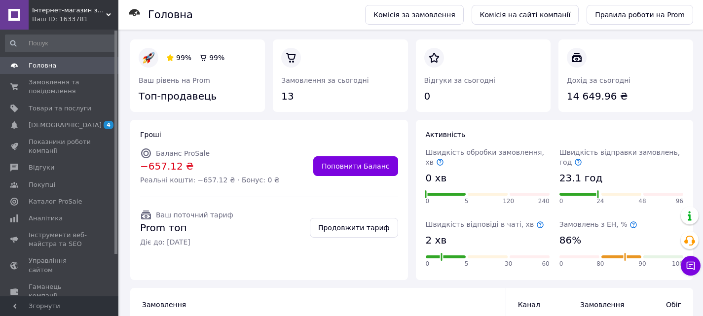
click at [70, 22] on div "Ваш ID: 1633781" at bounding box center [75, 19] width 86 height 9
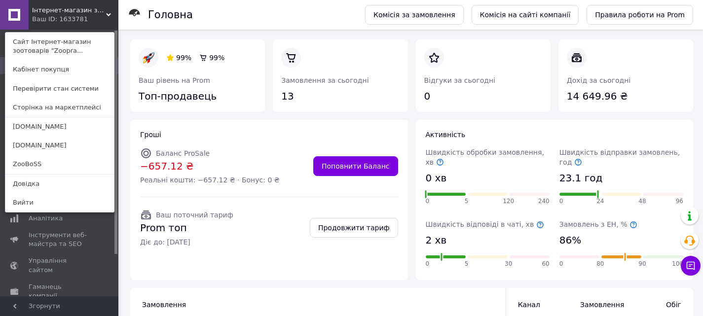
click at [36, 151] on link "[DOMAIN_NAME]" at bounding box center [59, 145] width 108 height 19
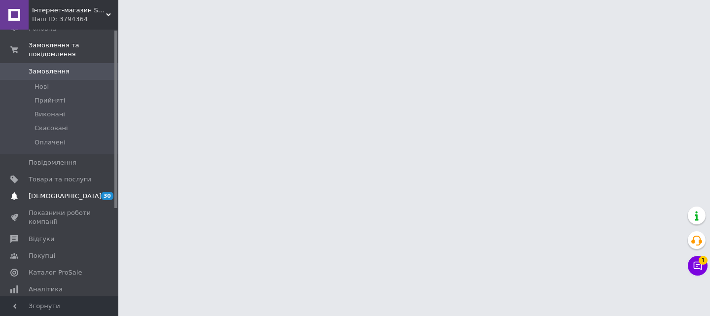
scroll to position [49, 0]
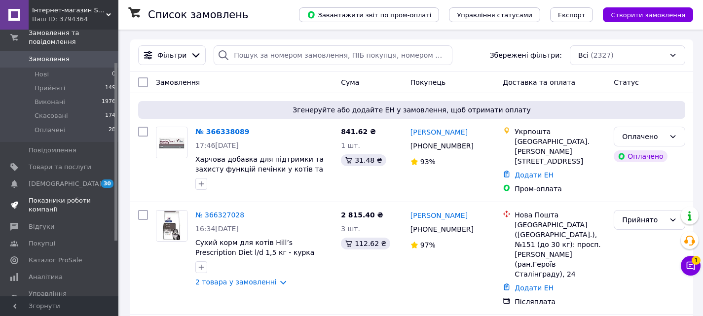
click at [44, 196] on span "Показники роботи компанії" at bounding box center [60, 205] width 63 height 18
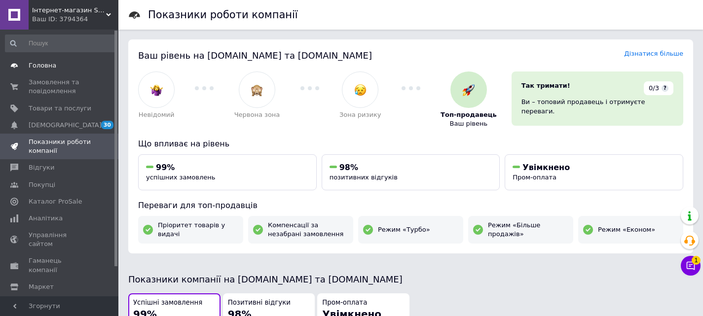
click at [39, 68] on span "Головна" at bounding box center [43, 65] width 28 height 9
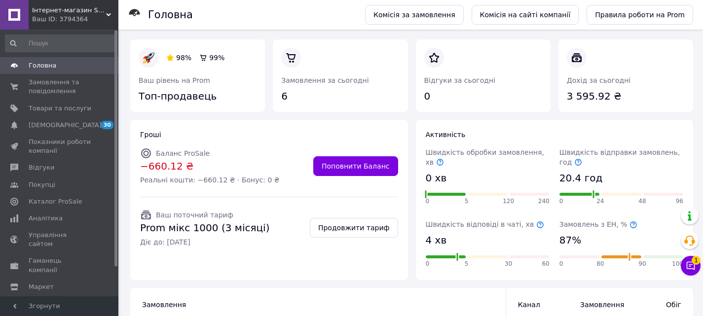
click at [47, 14] on span "Інтернет-магазин Status-zoo" at bounding box center [69, 10] width 74 height 9
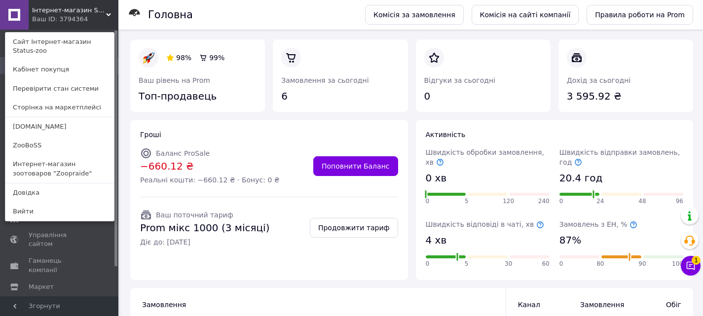
click at [61, 141] on link "ZooBoSS" at bounding box center [59, 145] width 108 height 19
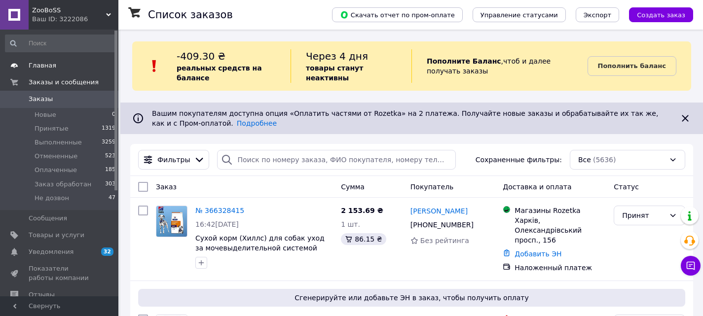
click at [43, 69] on span "Главная" at bounding box center [43, 65] width 28 height 9
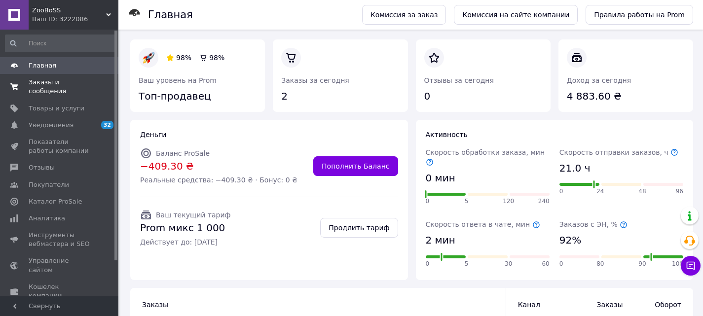
click at [48, 74] on link "Заказы и сообщения 0 0" at bounding box center [60, 87] width 121 height 26
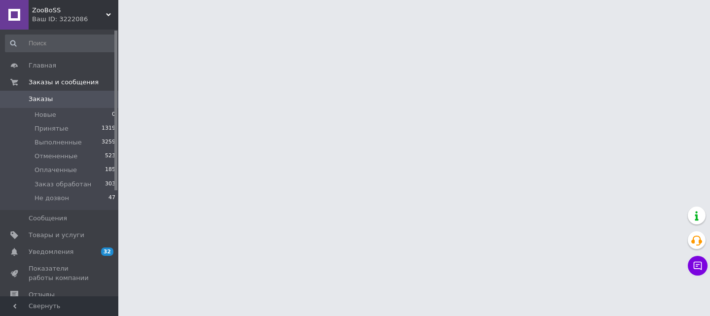
click at [61, 24] on div "ZooBoSS Ваш ID: 3222086" at bounding box center [74, 15] width 90 height 30
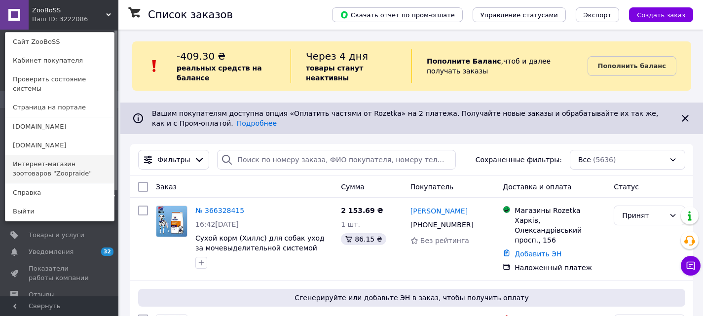
click at [52, 166] on link "Интернет-магазин зоотоваров "Zoopraide"" at bounding box center [59, 169] width 108 height 28
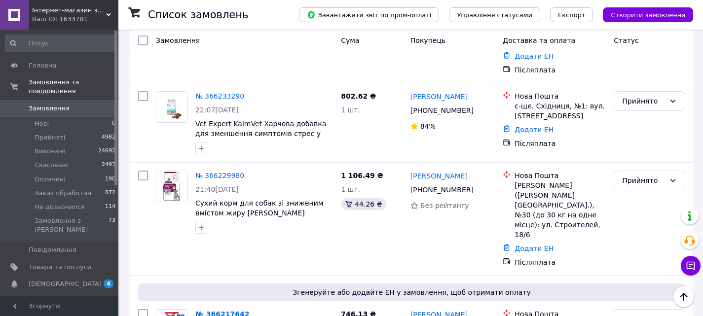
scroll to position [1877, 0]
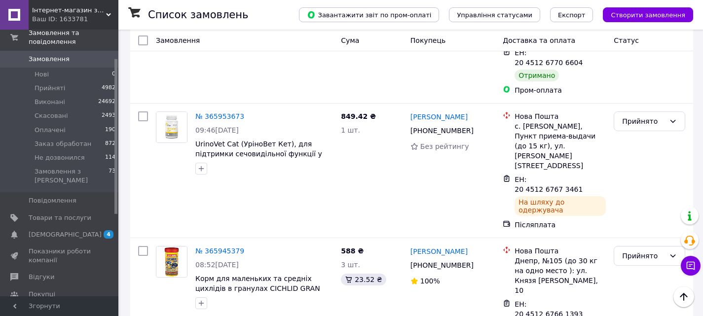
scroll to position [1842, 0]
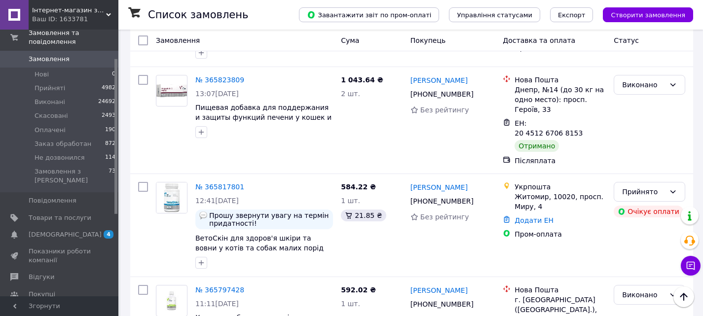
scroll to position [1862, 0]
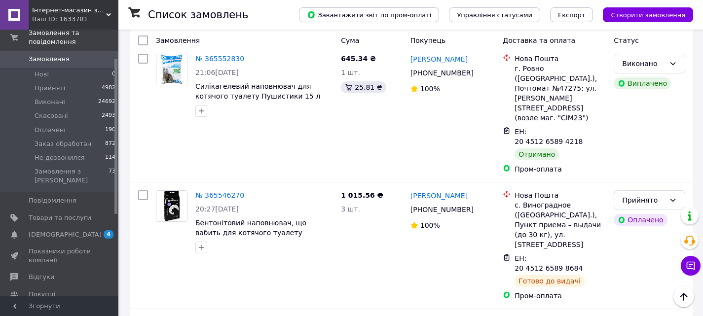
scroll to position [1834, 0]
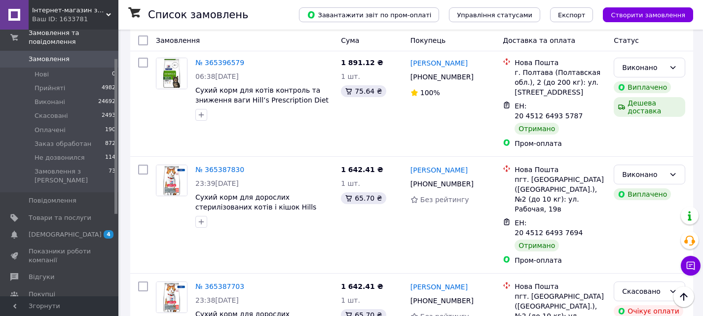
scroll to position [1783, 0]
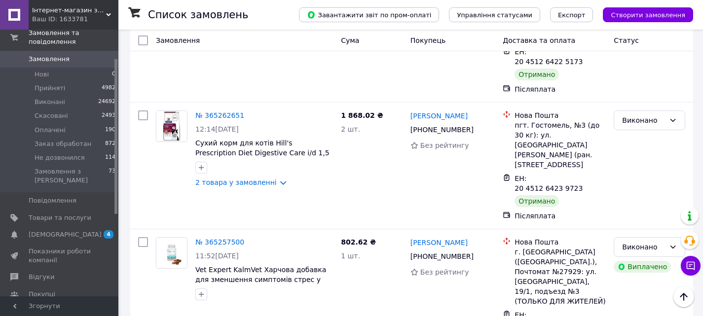
scroll to position [1869, 0]
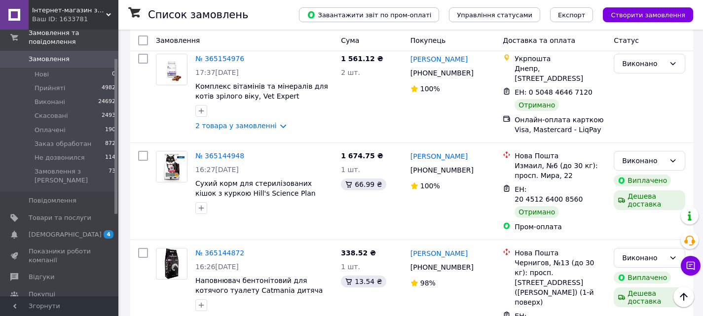
scroll to position [1843, 0]
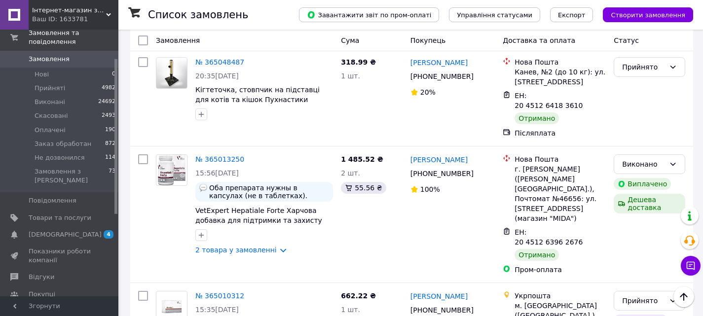
scroll to position [1816, 0]
